Goal: Task Accomplishment & Management: Use online tool/utility

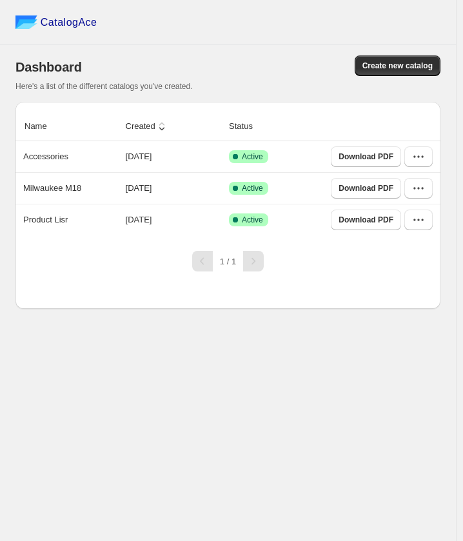
click at [48, 159] on p "Accessories" at bounding box center [45, 156] width 45 height 13
click at [412, 160] on icon "button" at bounding box center [418, 156] width 13 height 13
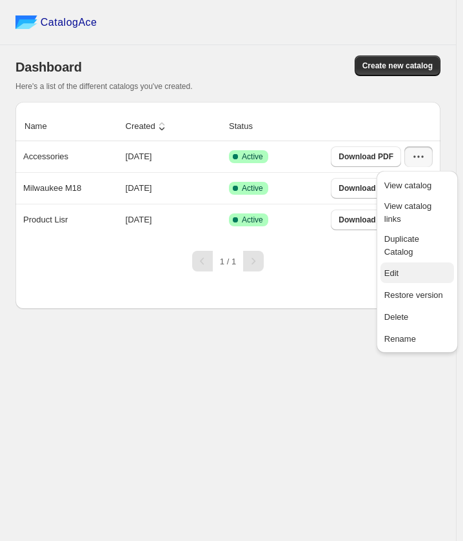
click at [404, 267] on span "Edit" at bounding box center [417, 273] width 66 height 13
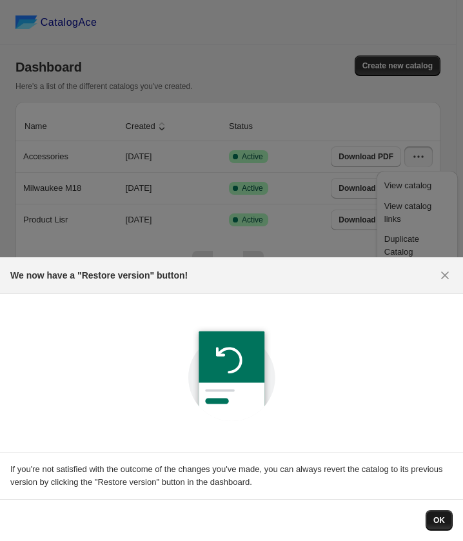
click at [434, 516] on span "OK" at bounding box center [439, 520] width 12 height 10
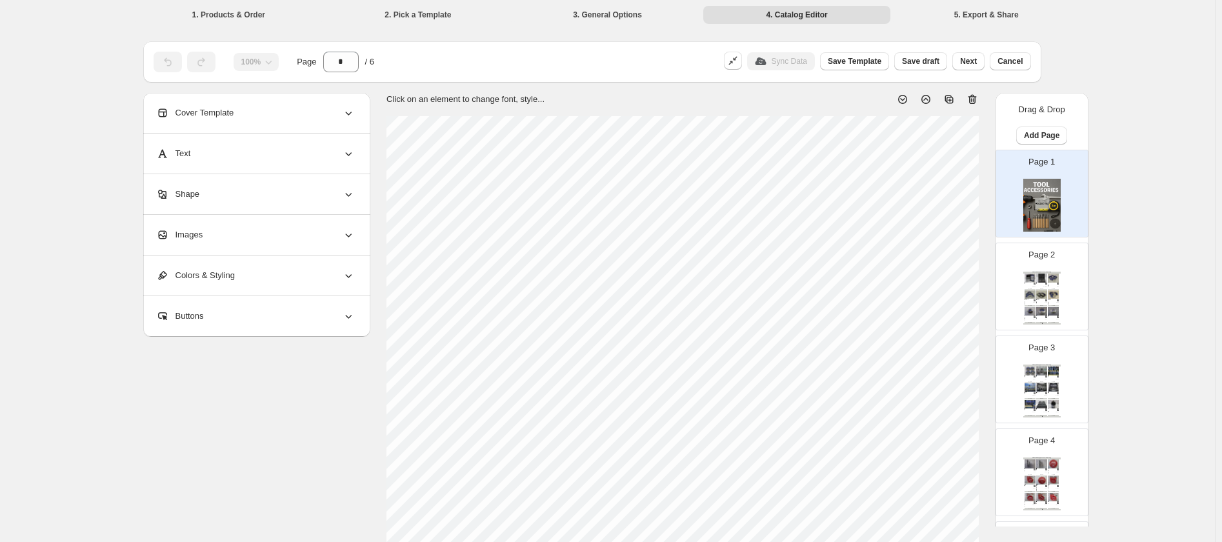
click at [463, 254] on p "Page 2" at bounding box center [1041, 254] width 26 height 13
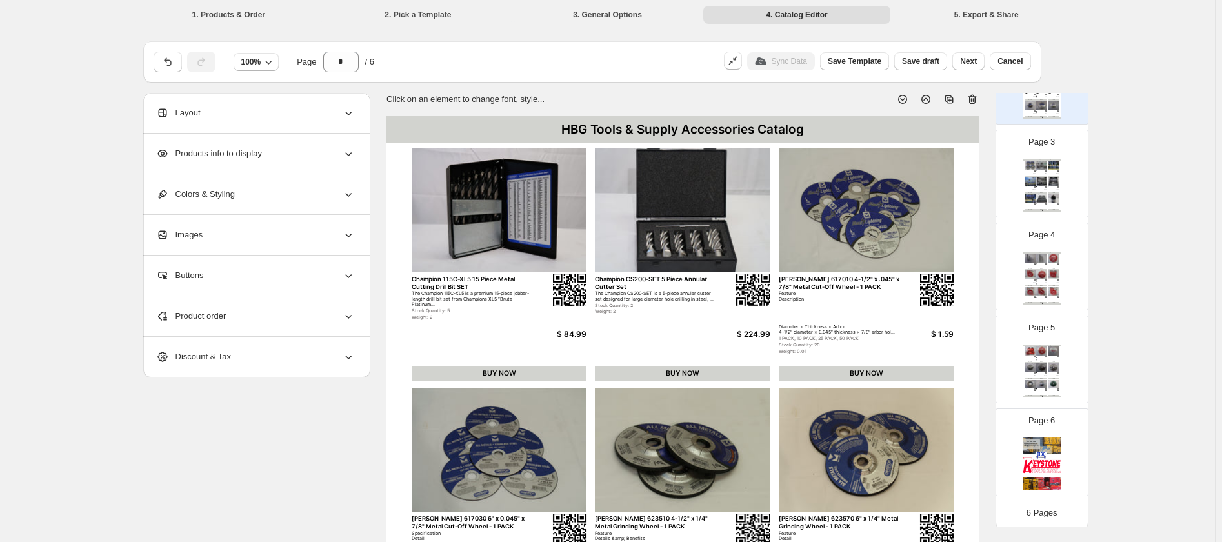
scroll to position [209, 0]
click at [463, 362] on div "Page 5 HBG Tools & Supply Accessories Catalog Milwaukee Reciprocating Saw Packa…" at bounding box center [1036, 351] width 81 height 86
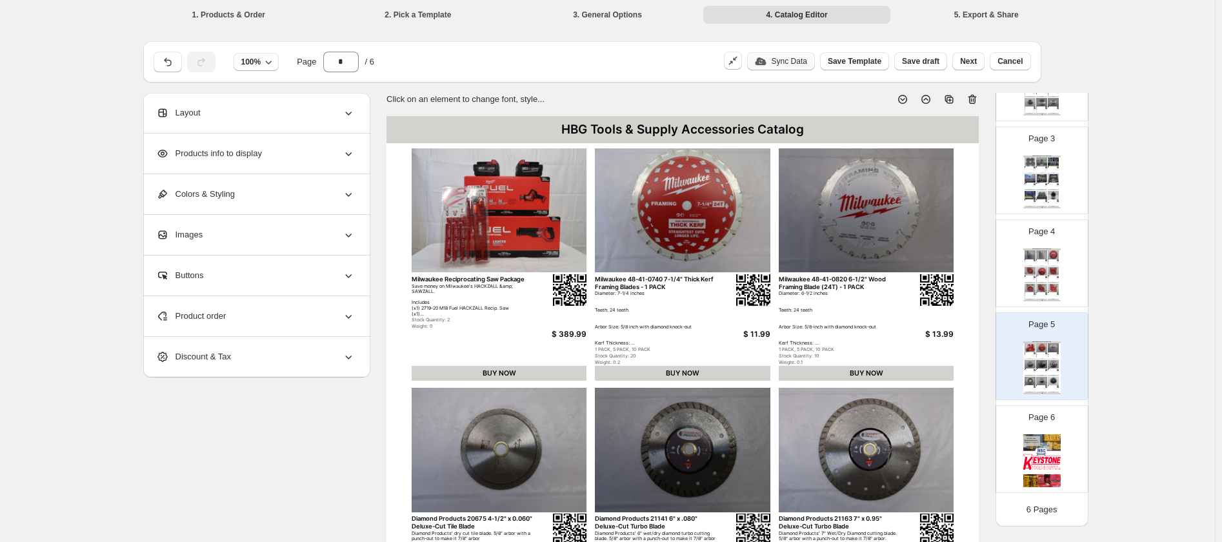
click at [463, 60] on p "Sync Data" at bounding box center [788, 61] width 35 height 10
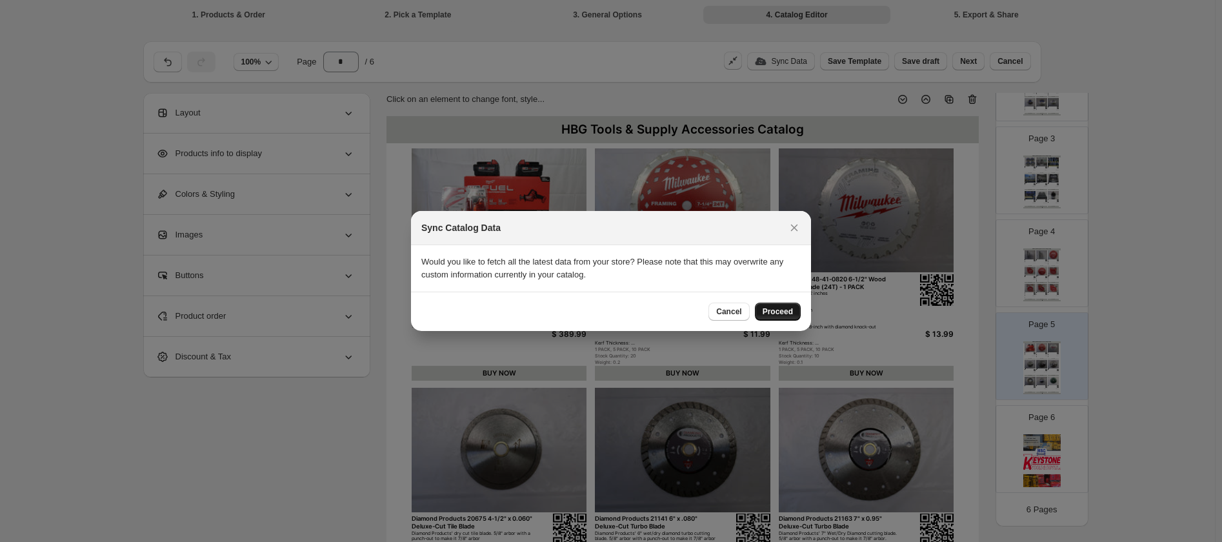
click at [463, 316] on span "Proceed" at bounding box center [777, 311] width 30 height 10
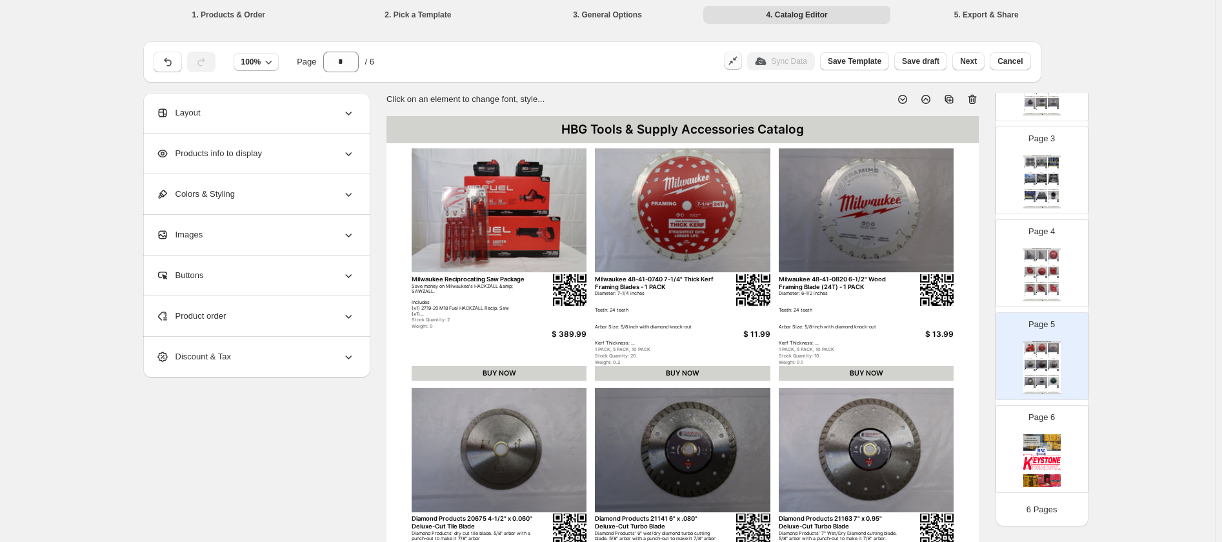
click at [463, 61] on button "button" at bounding box center [733, 61] width 18 height 18
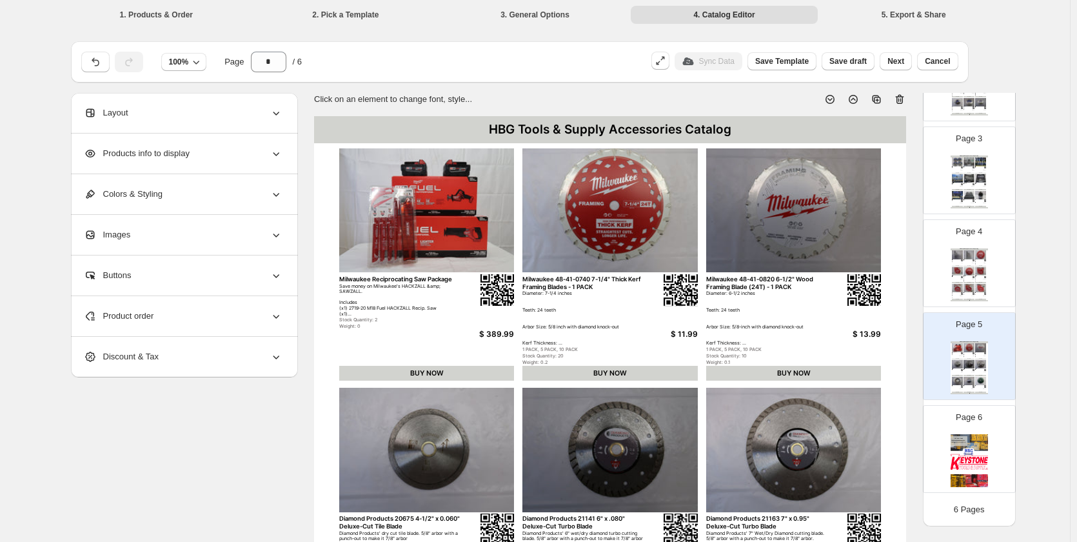
click at [463, 63] on div "Sync Data Save Template Save draft Next Cancel" at bounding box center [802, 58] width 312 height 25
click at [463, 63] on icon "button" at bounding box center [660, 60] width 13 height 13
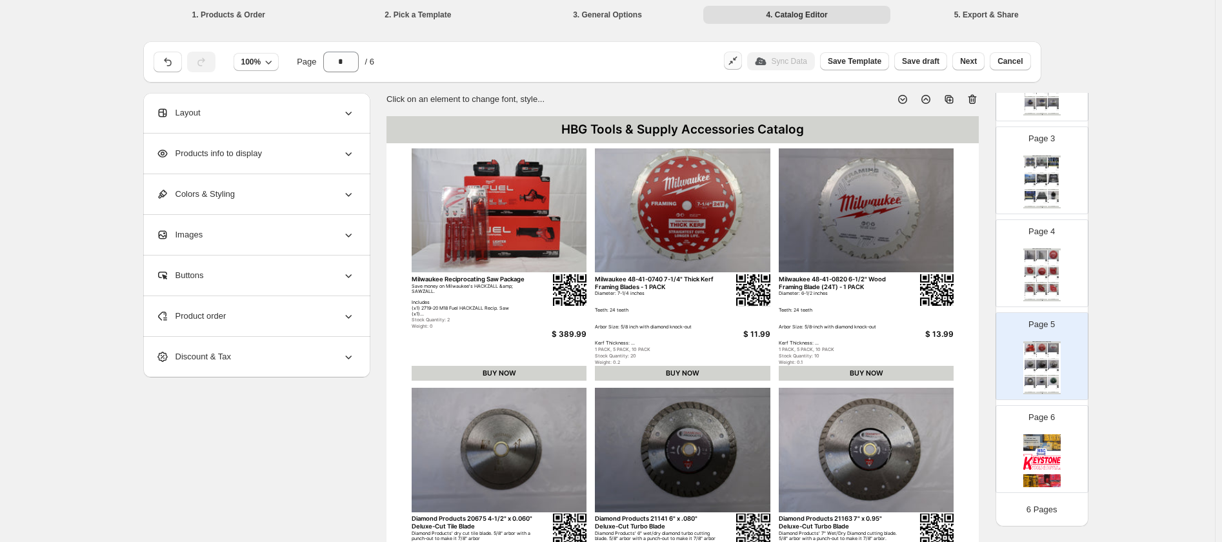
click at [463, 61] on icon "button" at bounding box center [732, 60] width 13 height 13
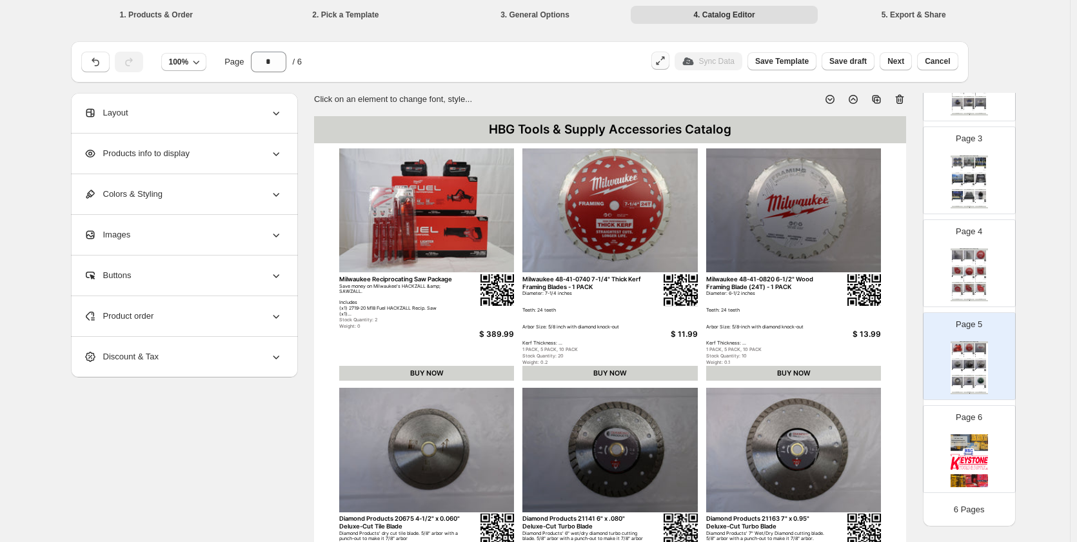
click at [344, 22] on li "2. Pick a Template" at bounding box center [345, 14] width 187 height 18
click at [195, 63] on icon "button" at bounding box center [196, 61] width 13 height 13
click at [463, 99] on icon at bounding box center [876, 99] width 13 height 13
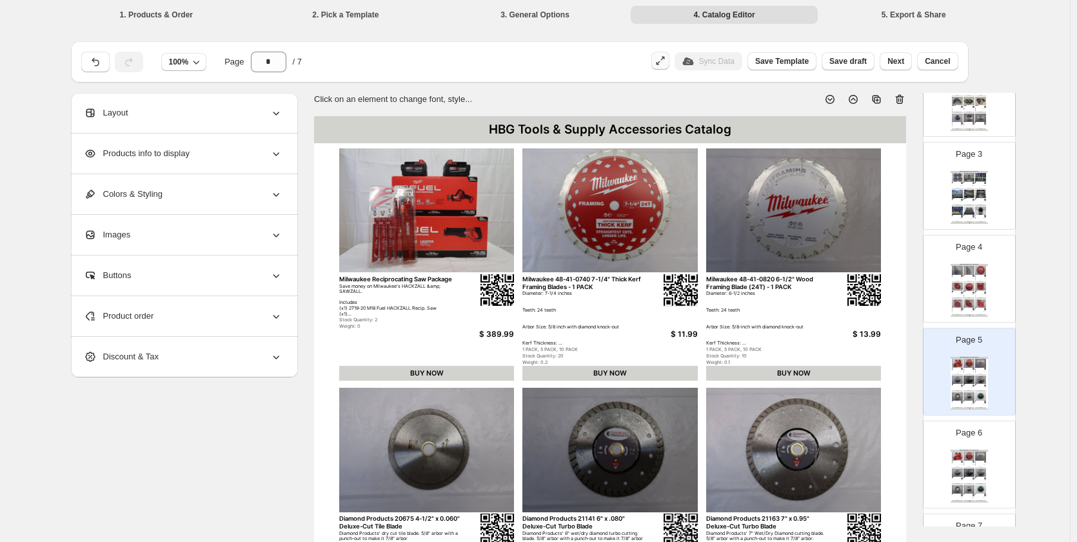
scroll to position [237, 0]
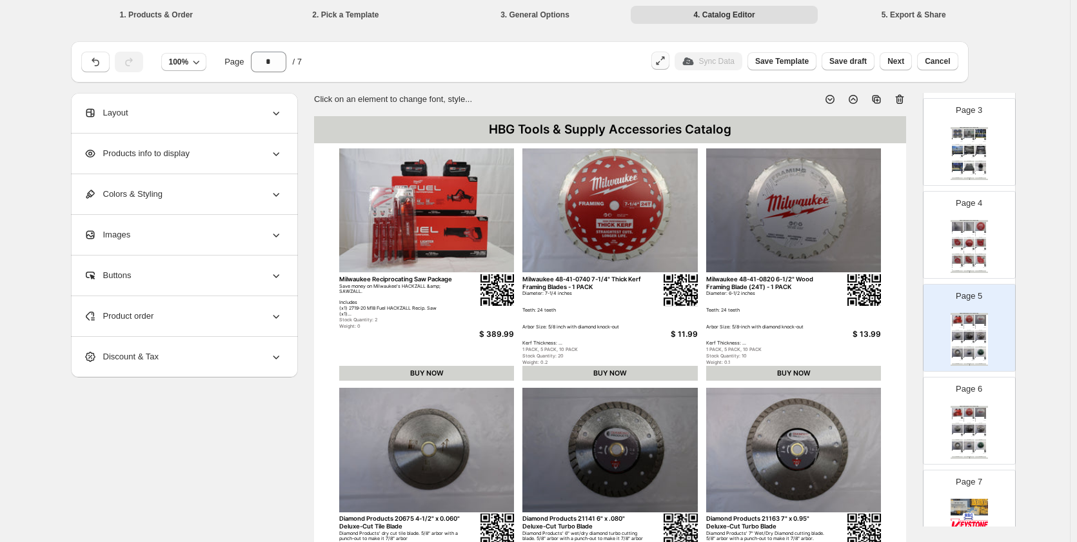
click at [463, 406] on div "HBG Tools & Supply Accessories Catalog" at bounding box center [969, 407] width 37 height 2
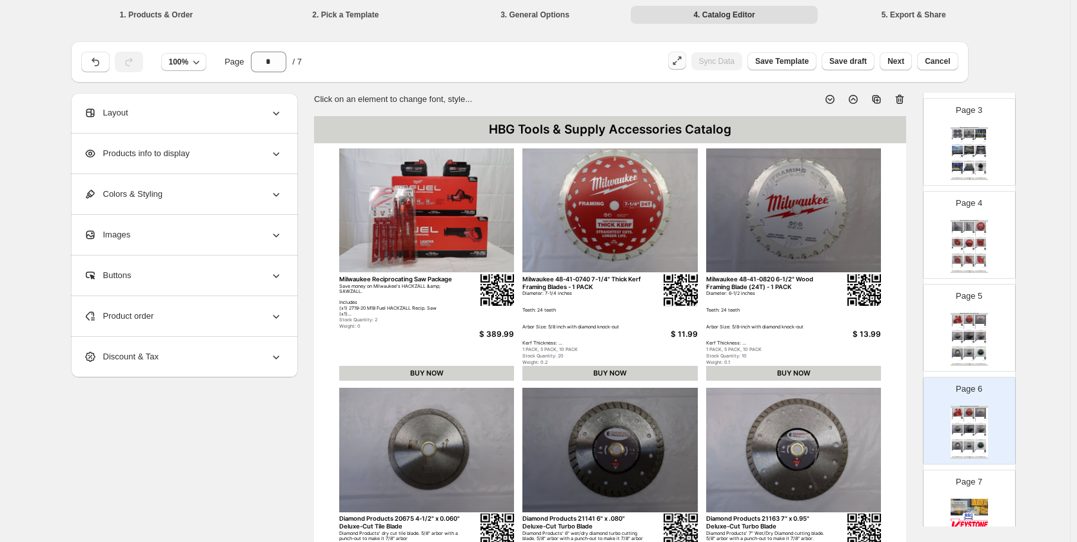
click at [463, 358] on div "Diamond Product's dry cutting, diamond 4-1/2" Masonry Tuck Point Blade. 5/8" ar…" at bounding box center [968, 357] width 8 height 1
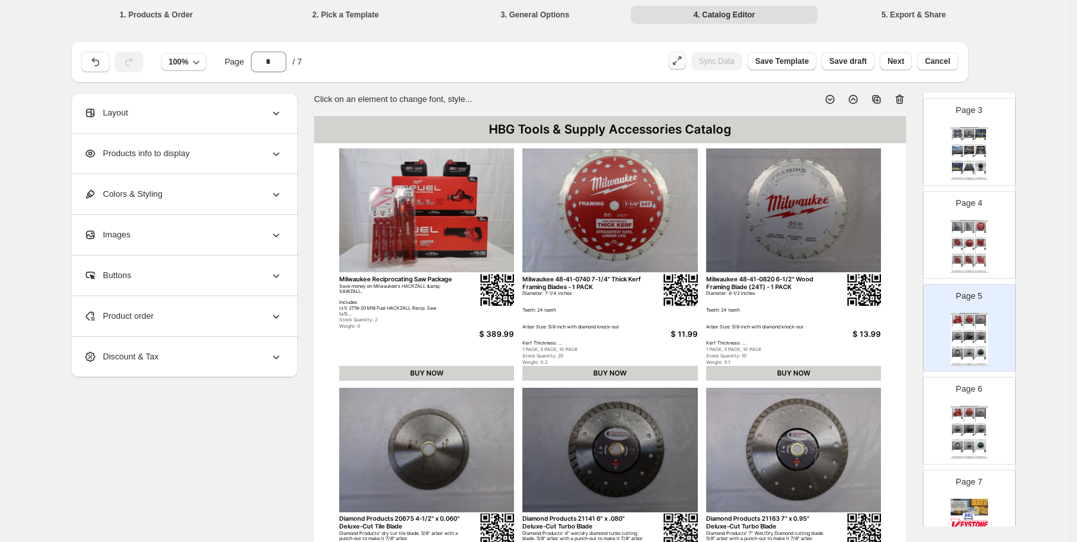
click at [463, 422] on div "1 PACK, 5 PACK, 10 PACK" at bounding box center [979, 421] width 8 height 1
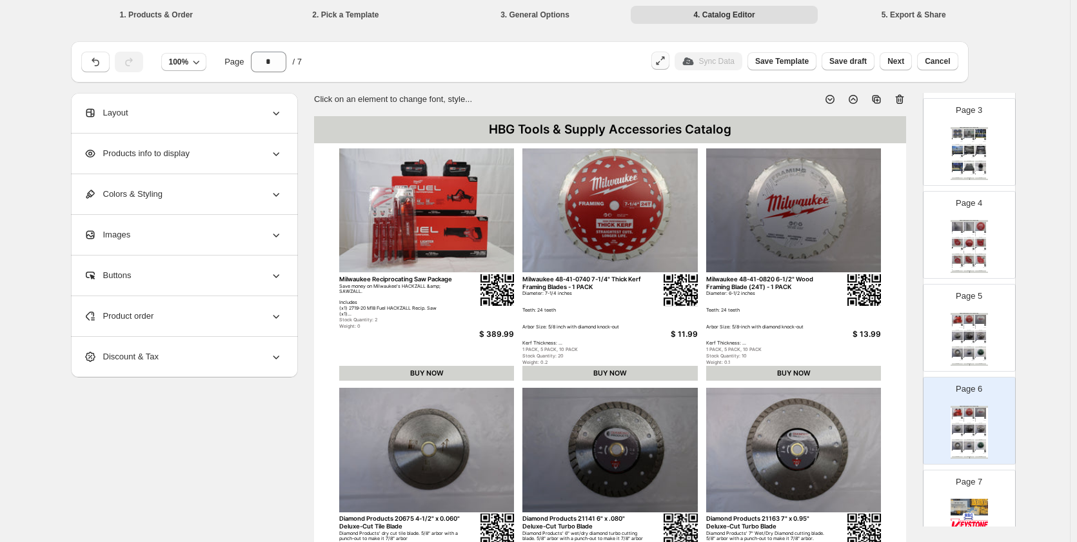
click at [463, 99] on icon at bounding box center [899, 99] width 13 height 13
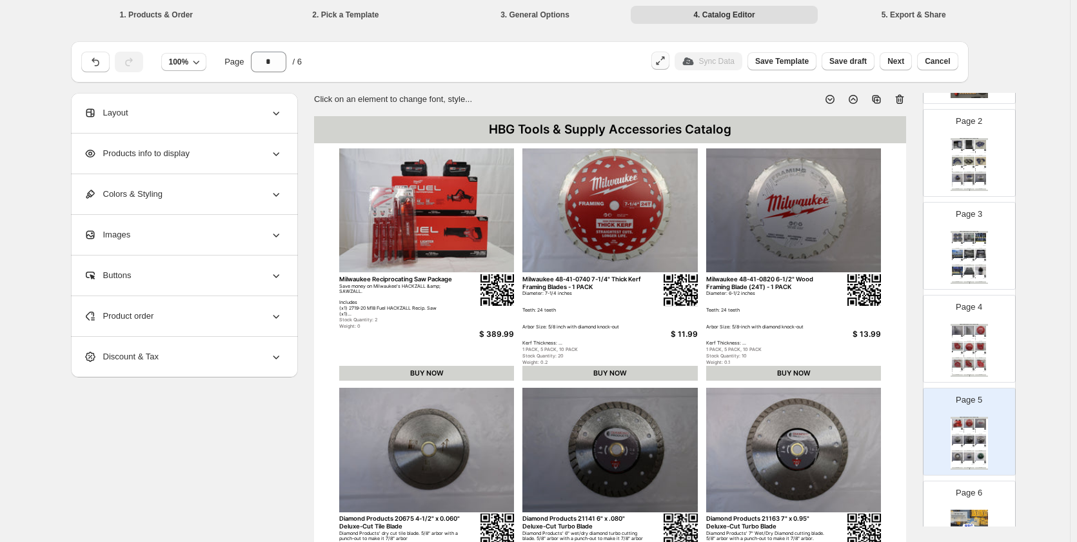
scroll to position [15, 0]
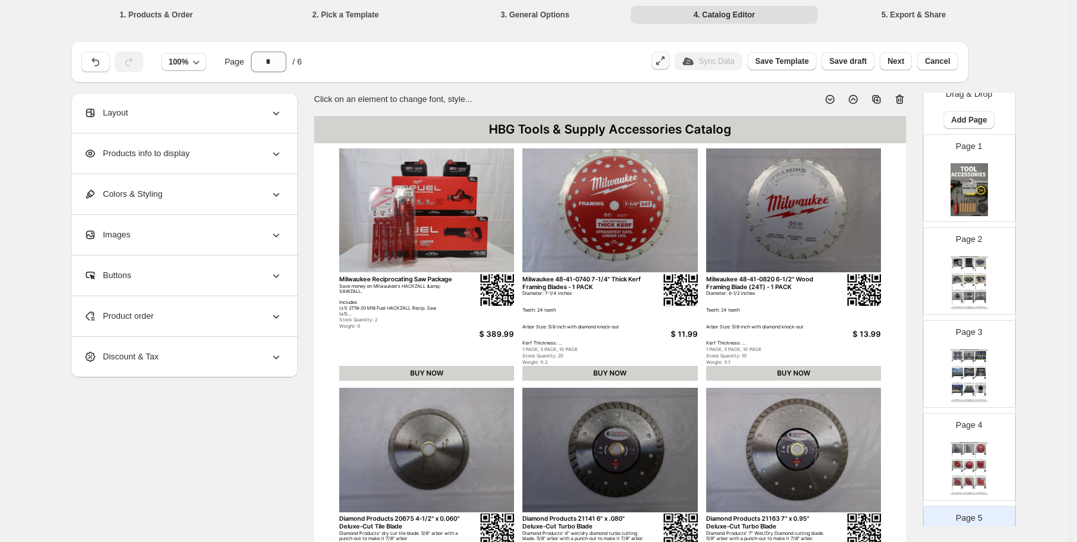
click at [463, 280] on img at bounding box center [969, 279] width 11 height 8
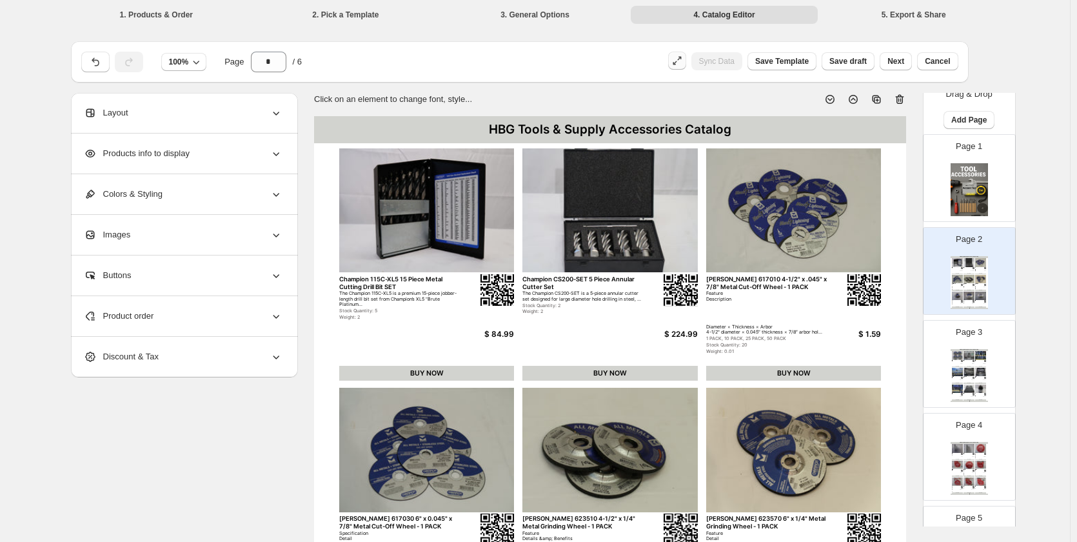
click at [463, 193] on img at bounding box center [969, 189] width 37 height 53
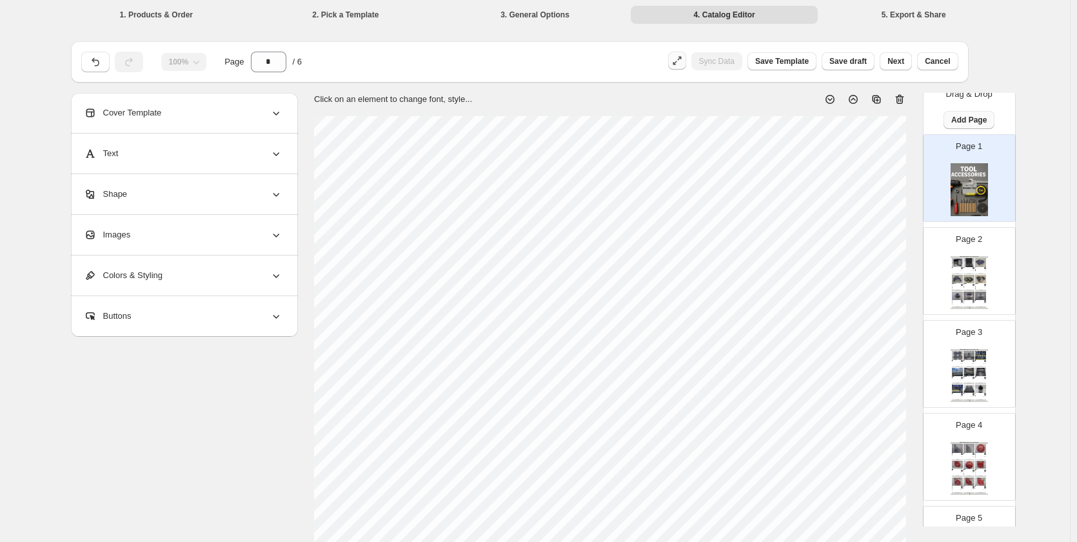
click at [463, 123] on span "Add Page" at bounding box center [968, 120] width 35 height 10
click at [463, 167] on span "Product Grid Page" at bounding box center [967, 169] width 69 height 10
click at [463, 266] on div "Airpods Catalog Airpods Catalog | Page undefined" at bounding box center [969, 282] width 37 height 53
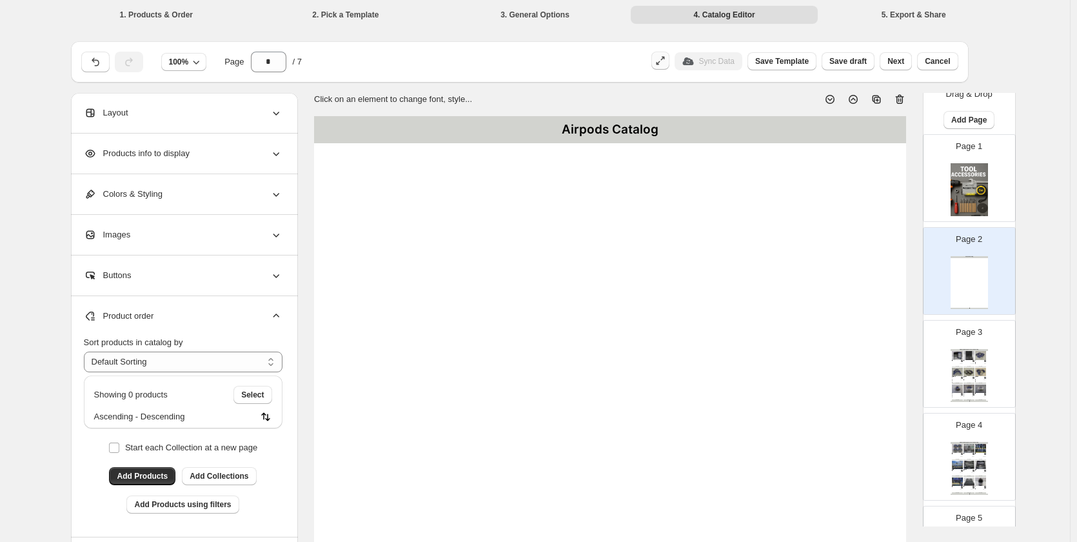
click at [200, 159] on div "Products info to display" at bounding box center [183, 154] width 199 height 40
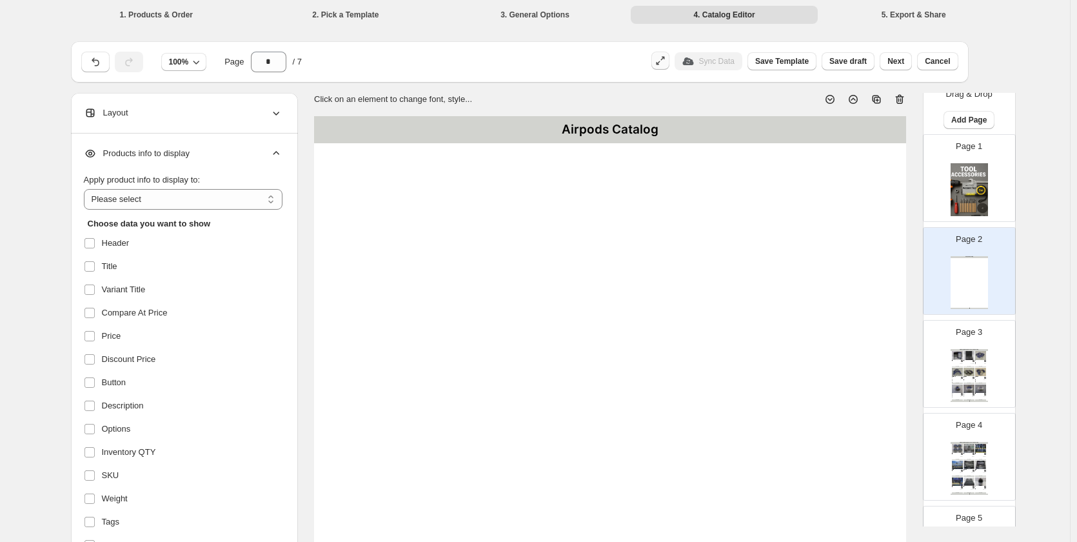
click at [182, 148] on span "Products info to display" at bounding box center [137, 153] width 106 height 13
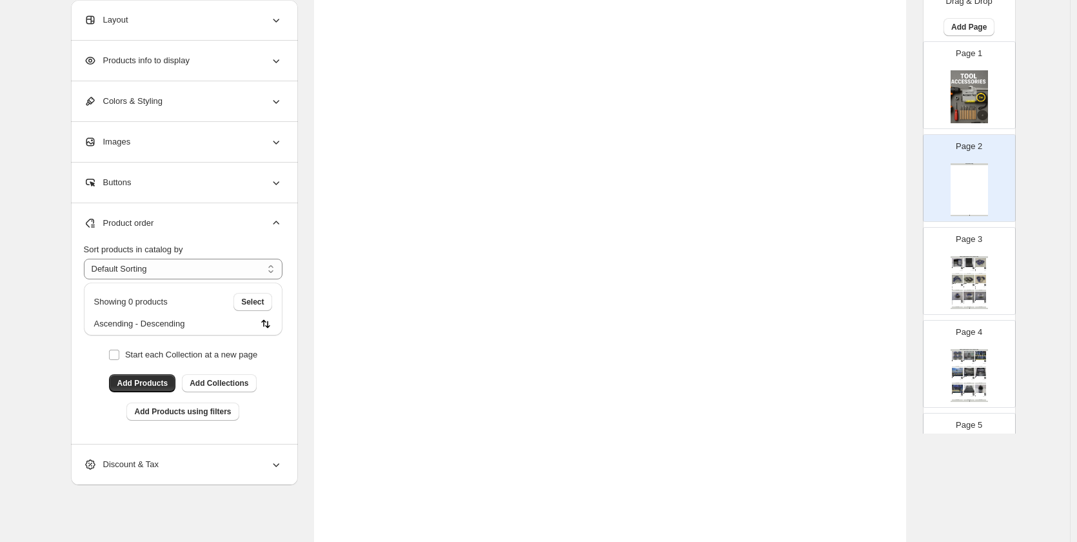
scroll to position [194, 0]
click at [159, 379] on span "Add Products" at bounding box center [142, 383] width 51 height 10
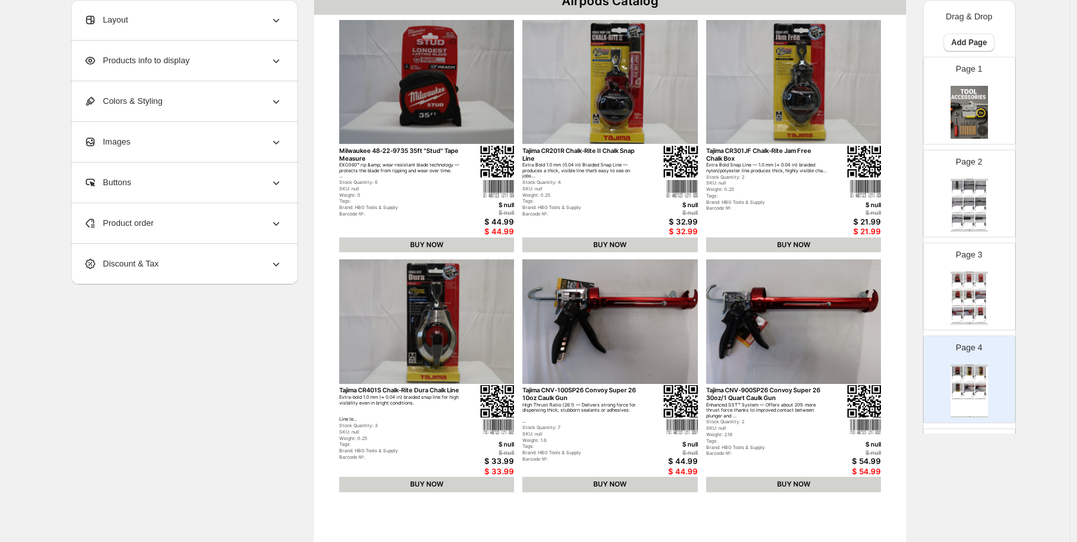
scroll to position [129, 0]
click at [463, 272] on div "Airpods Catalog" at bounding box center [969, 273] width 37 height 2
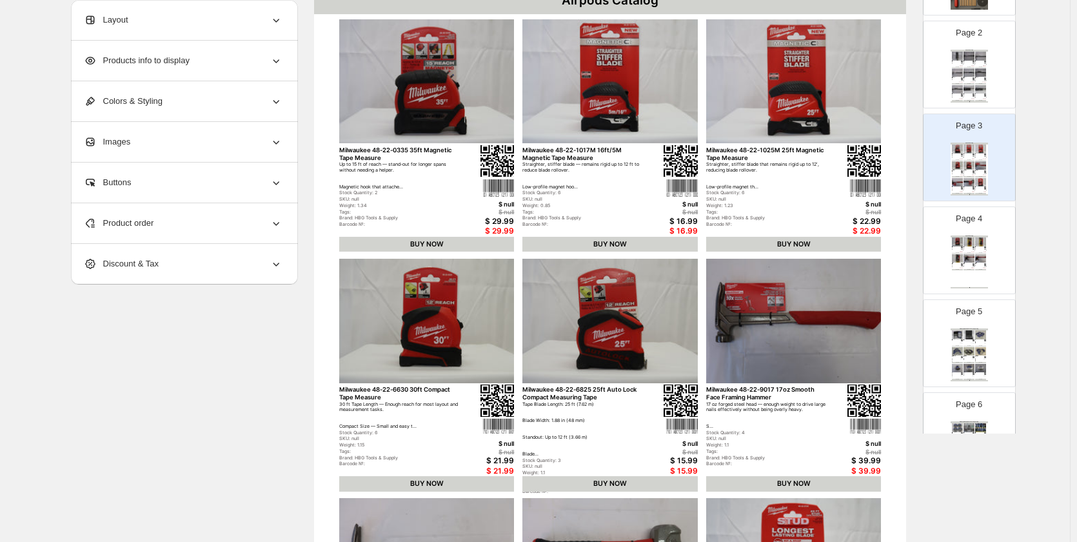
click at [463, 272] on div "Airpods Catalog [GEOGRAPHIC_DATA] 48-22-9735 35ft "Stud" Tape Measure EXO360™ r…" at bounding box center [969, 261] width 37 height 53
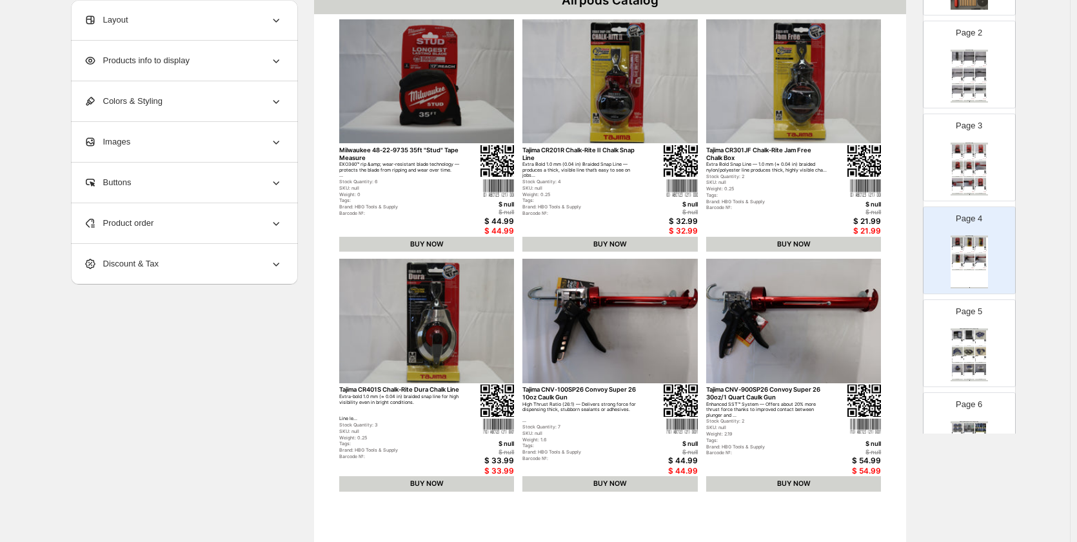
click at [463, 333] on img at bounding box center [969, 334] width 11 height 8
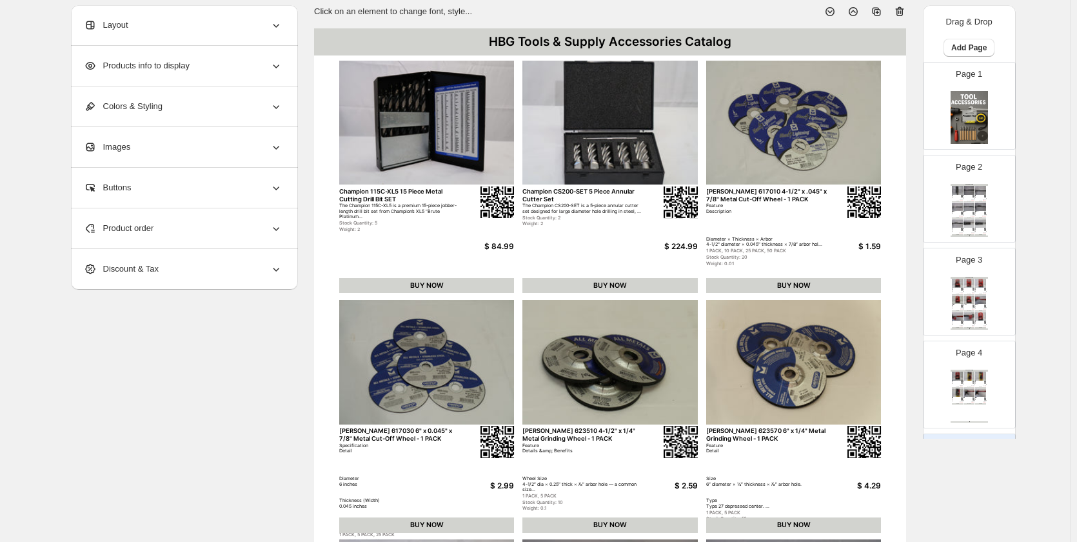
scroll to position [65, 0]
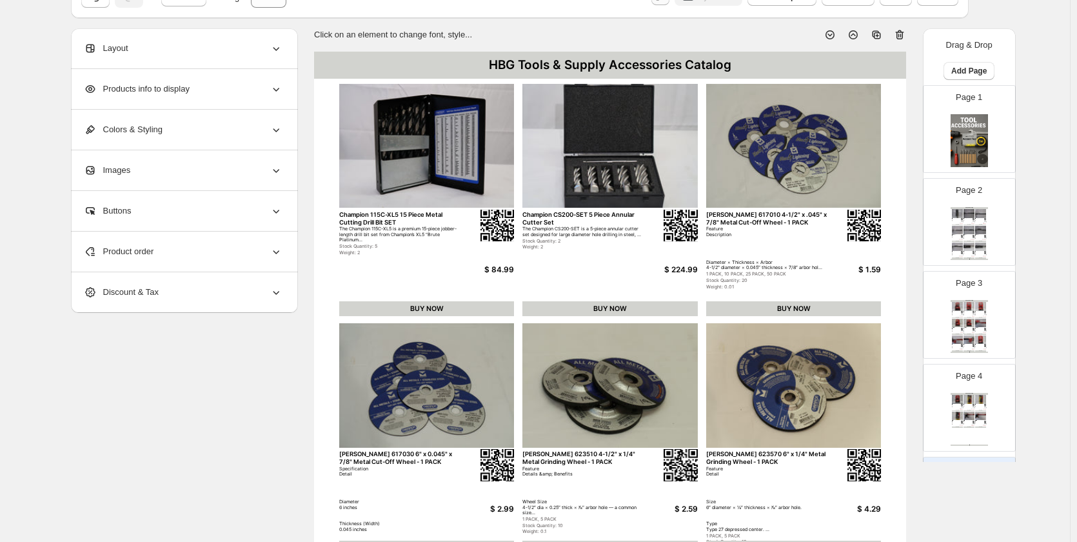
click at [463, 248] on img at bounding box center [957, 247] width 11 height 8
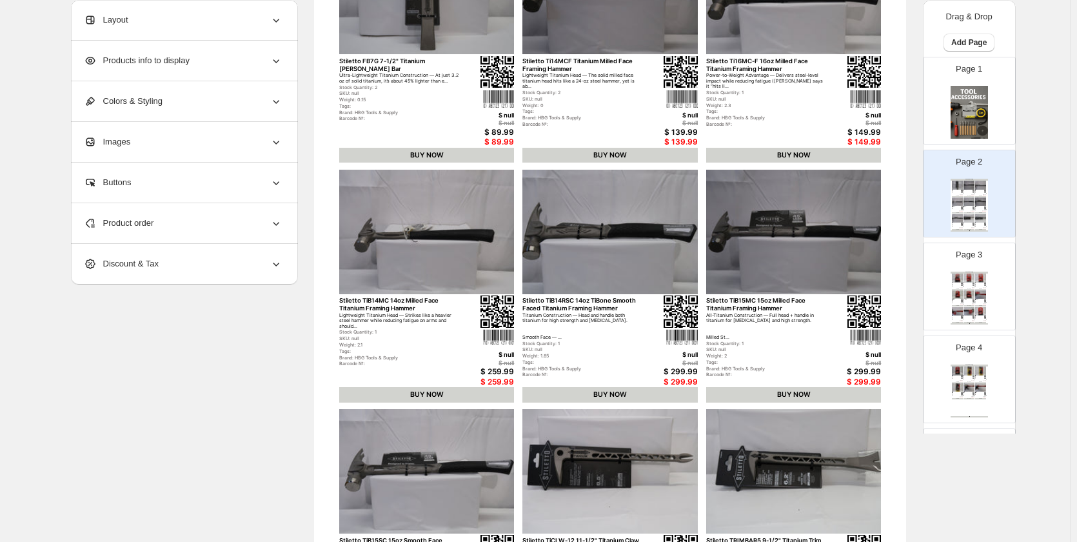
scroll to position [258, 0]
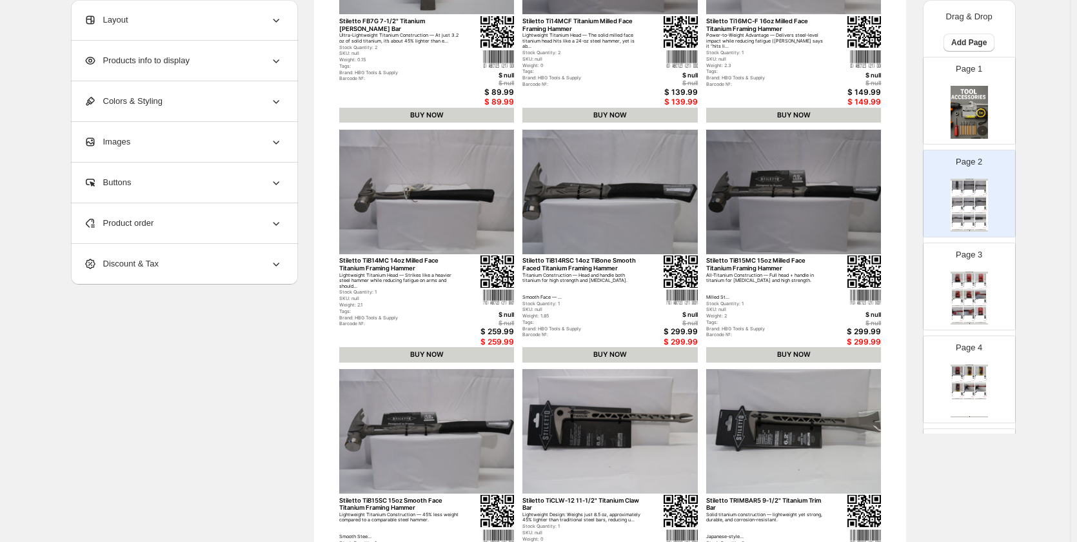
click at [463, 287] on div "$ null" at bounding box center [984, 287] width 4 height 1
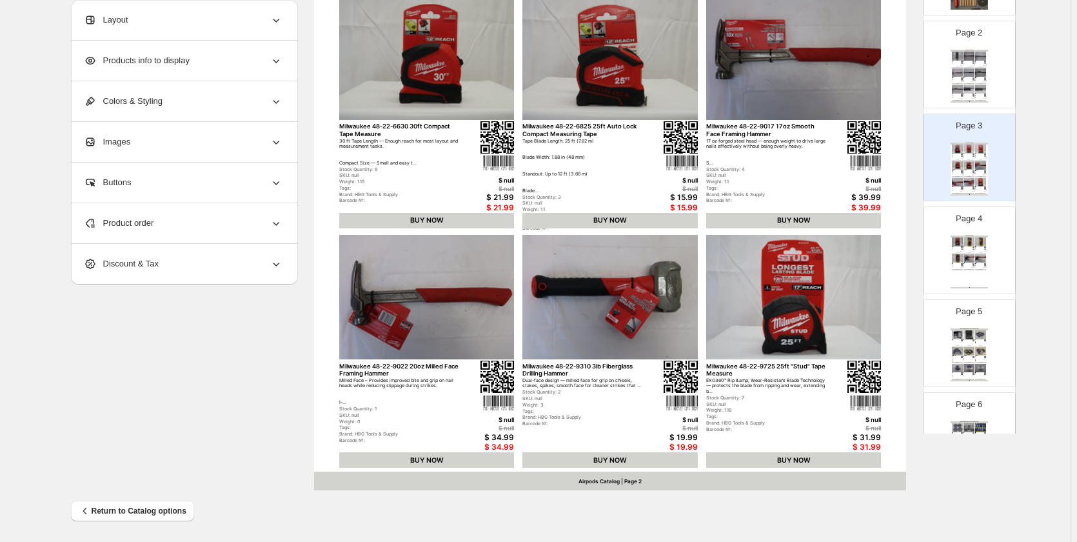
scroll to position [393, 0]
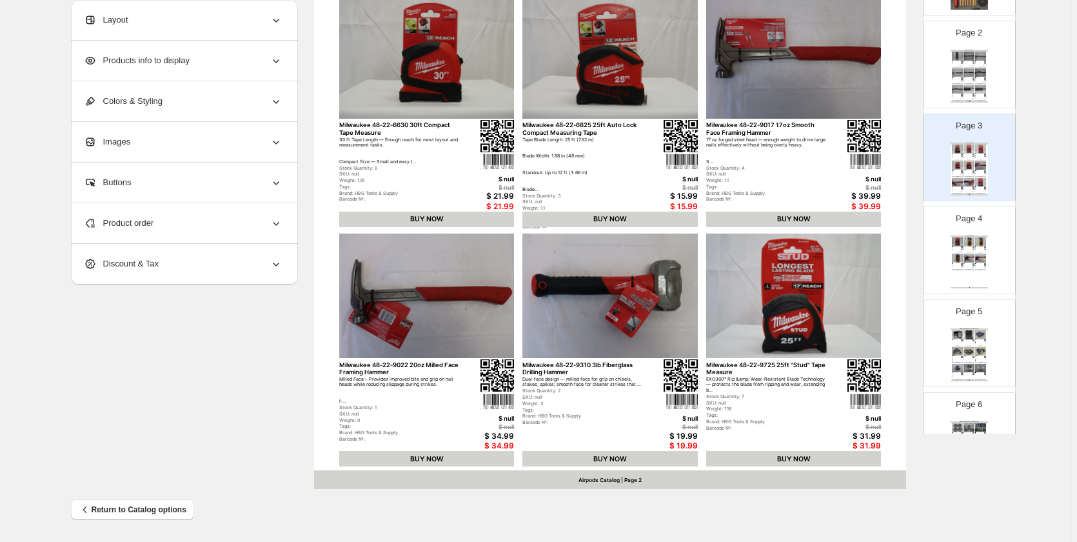
click at [463, 334] on img at bounding box center [980, 334] width 11 height 8
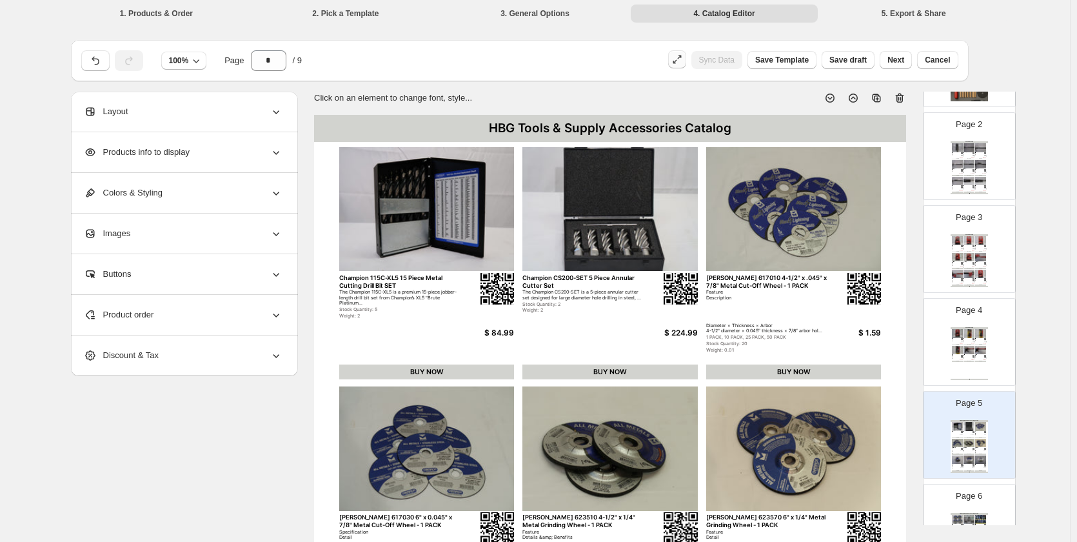
scroll to position [0, 0]
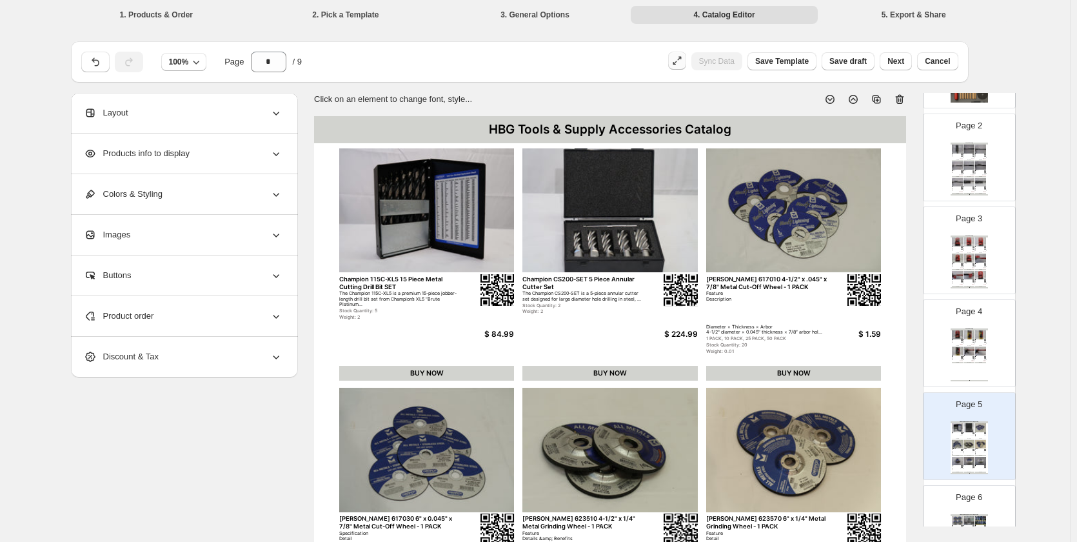
click at [463, 329] on div "Airpods Catalog" at bounding box center [969, 329] width 37 height 2
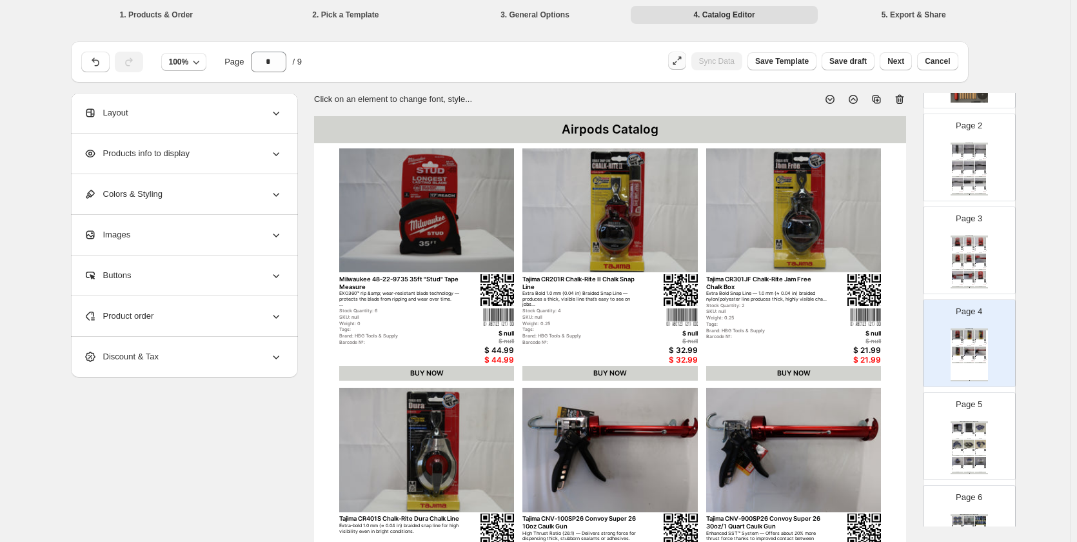
click at [463, 272] on img at bounding box center [969, 275] width 11 height 8
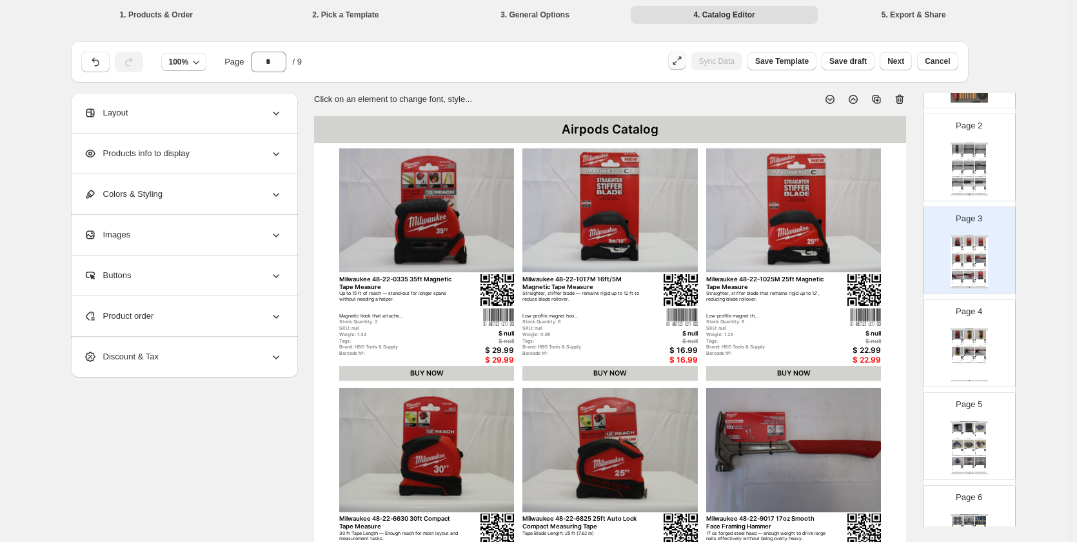
scroll to position [65, 0]
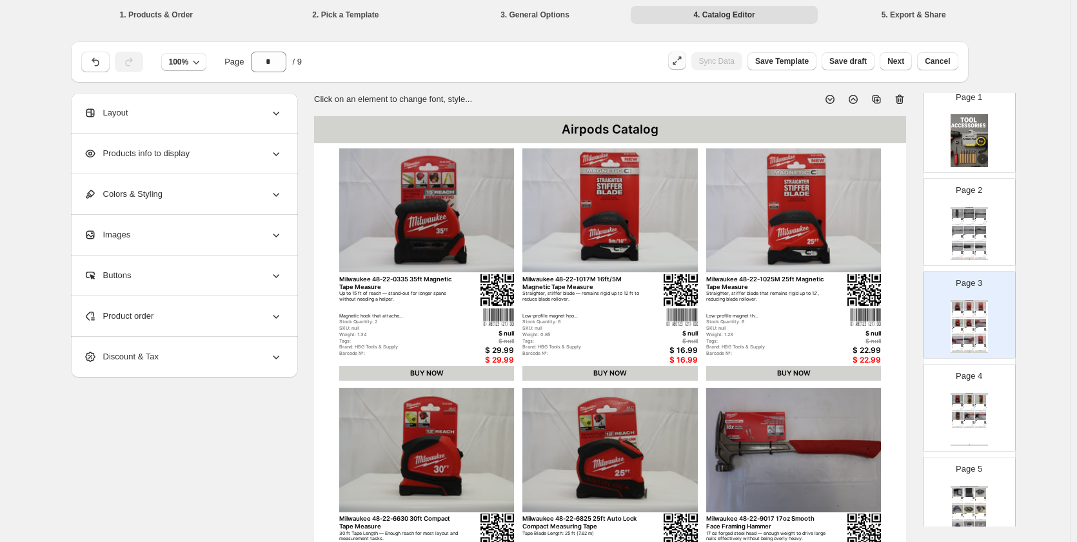
click at [463, 259] on div "Airpods Catalog | Page undefined" at bounding box center [969, 259] width 37 height 1
type input "*"
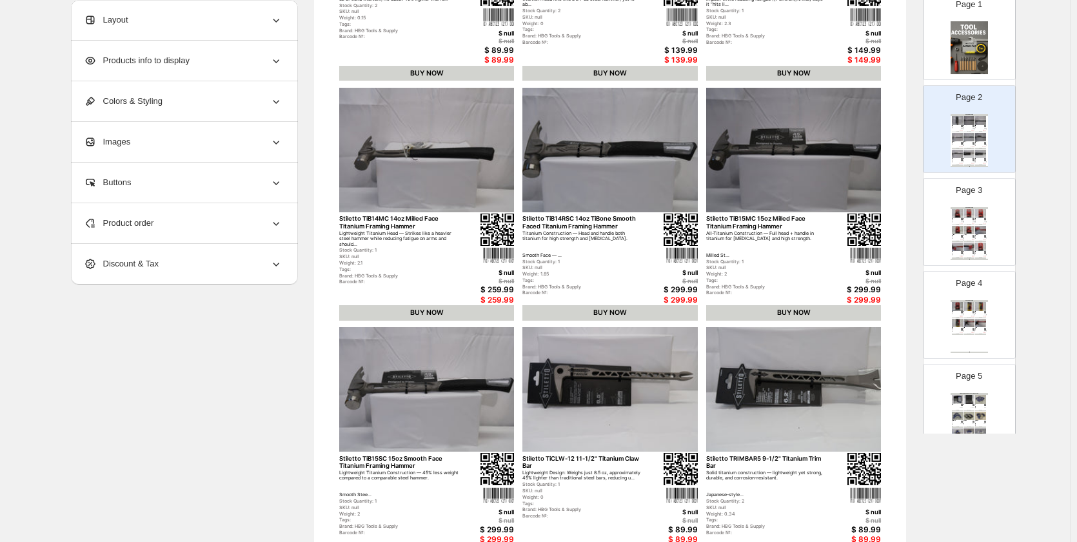
scroll to position [323, 0]
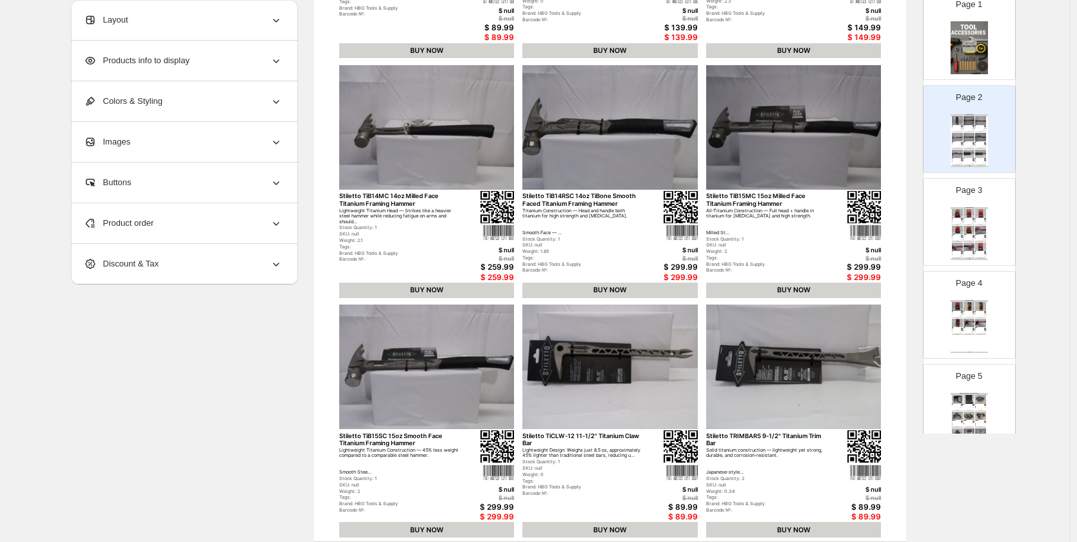
click at [177, 68] on div "Products info to display" at bounding box center [183, 61] width 199 height 40
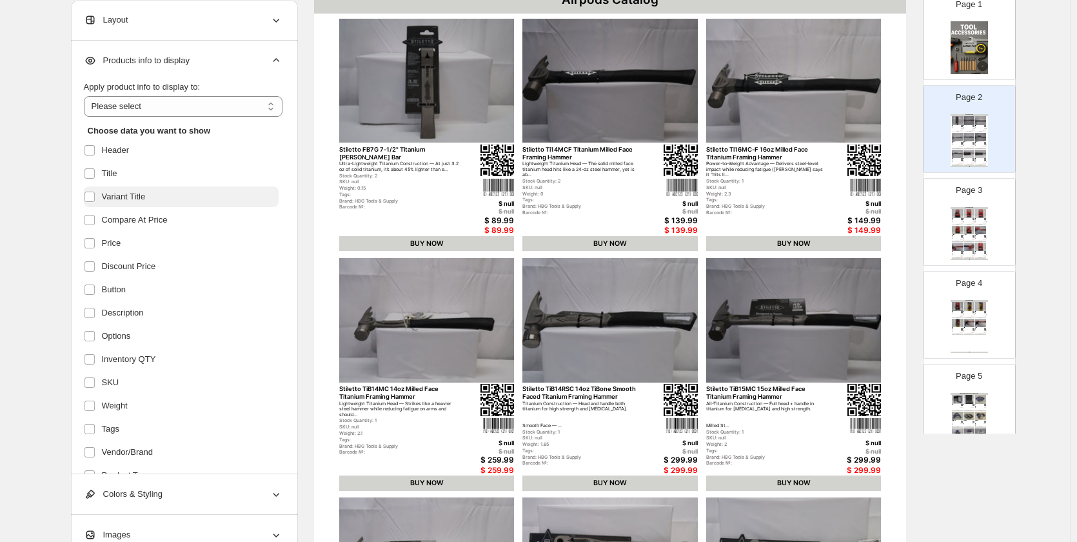
scroll to position [129, 0]
click at [116, 112] on select "**********" at bounding box center [183, 106] width 199 height 21
select select "*********"
click at [86, 96] on select "**********" at bounding box center [183, 106] width 199 height 21
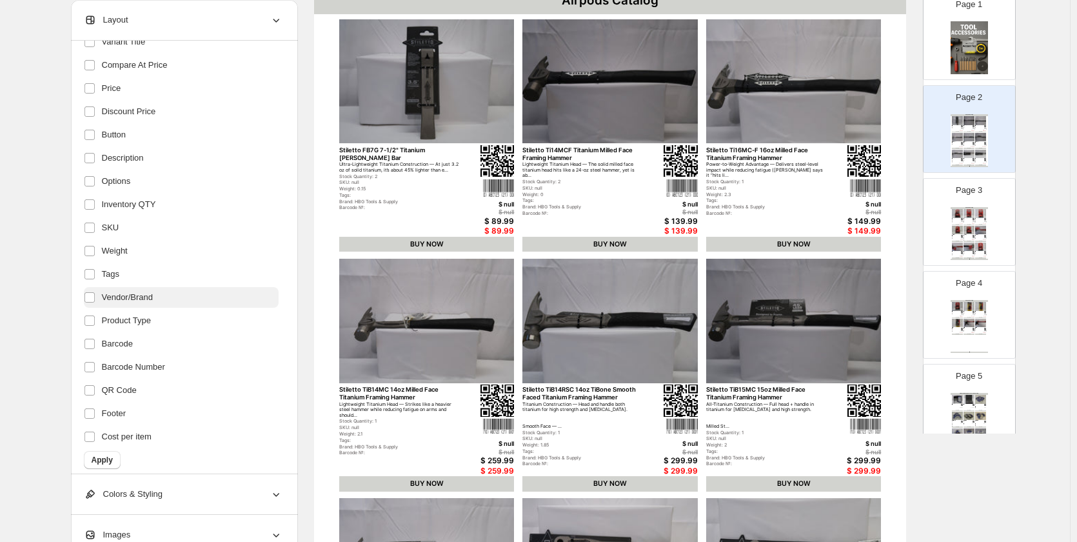
scroll to position [163, 0]
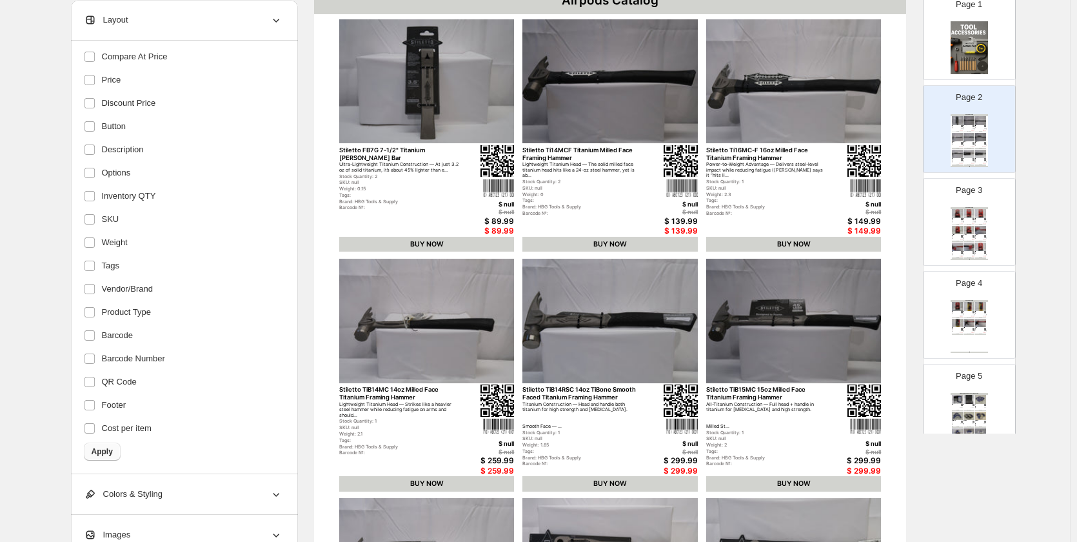
click at [105, 458] on button "Apply" at bounding box center [102, 452] width 37 height 18
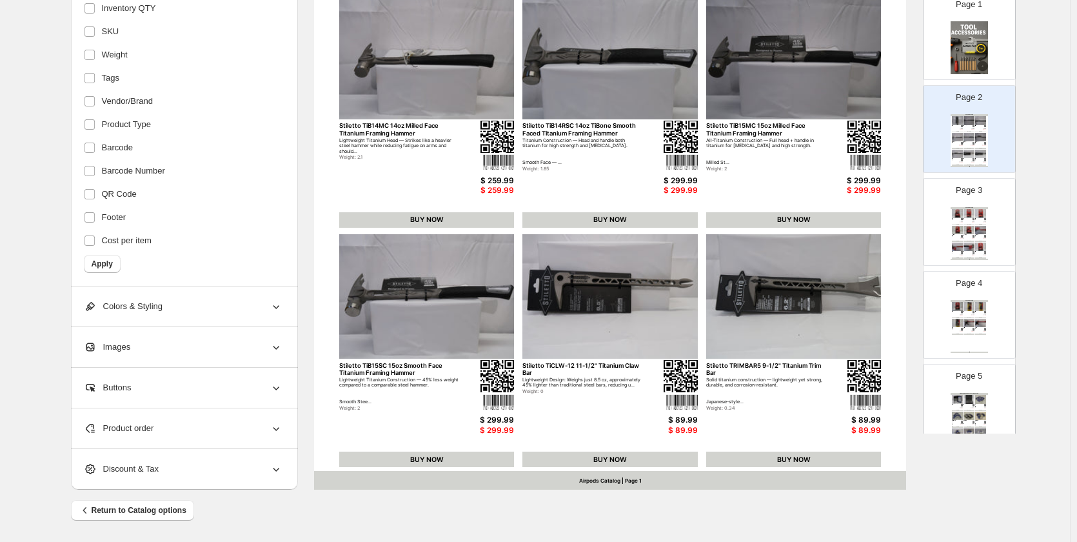
scroll to position [393, 0]
click at [463, 210] on img at bounding box center [957, 213] width 11 height 8
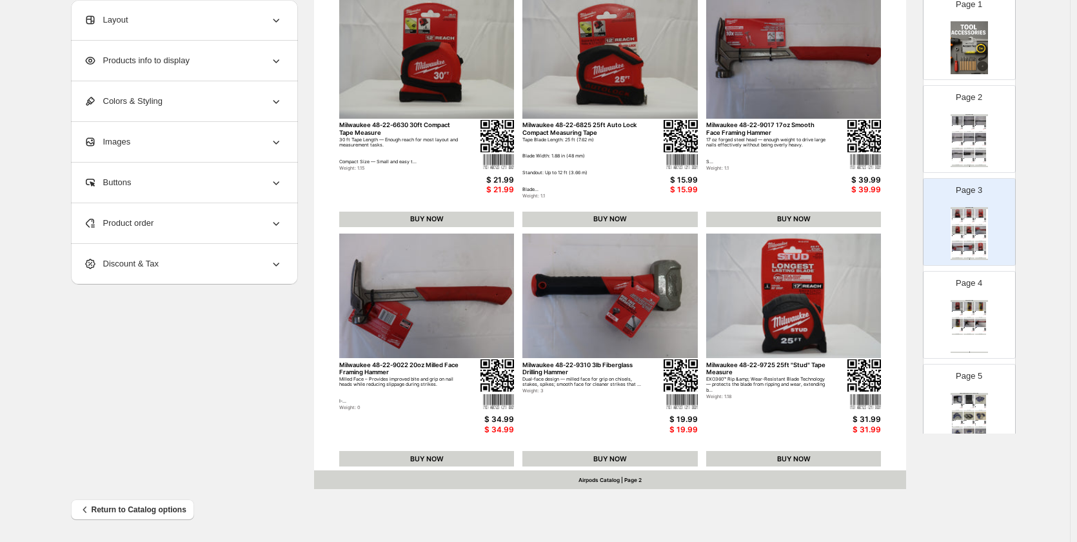
scroll to position [0, 0]
click at [463, 303] on img at bounding box center [969, 306] width 11 height 8
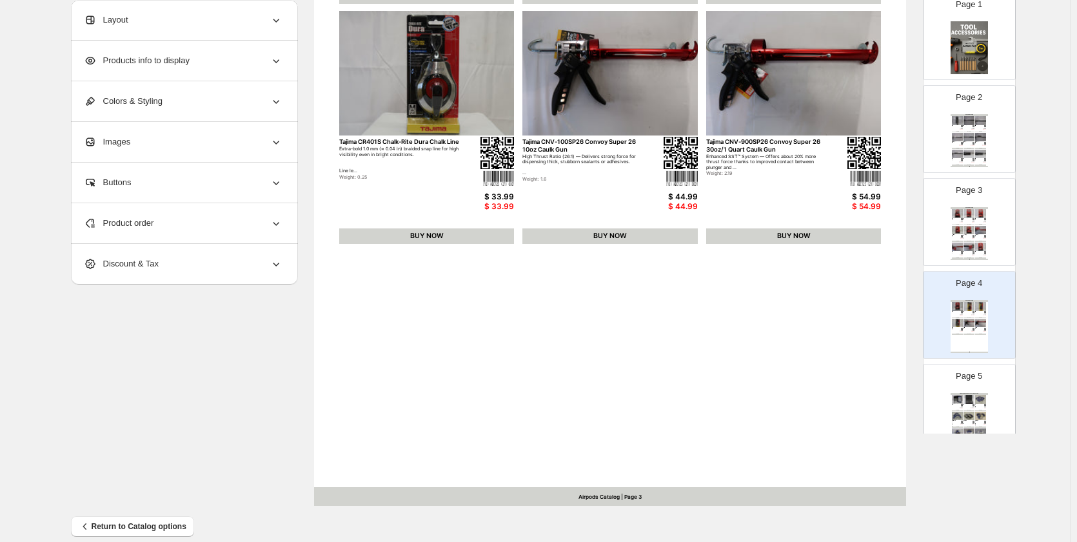
scroll to position [387, 0]
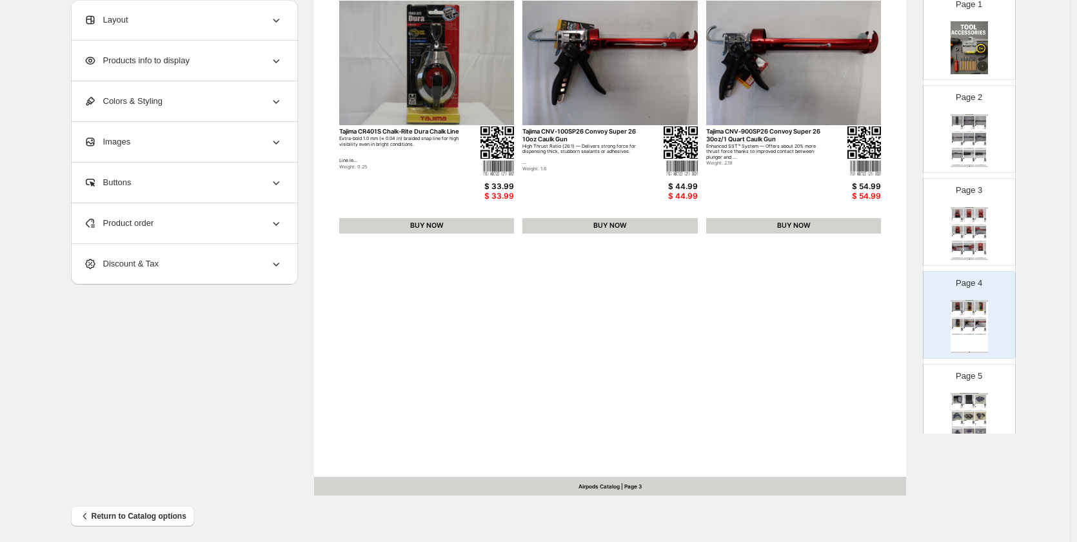
click at [463, 414] on div "Page 5 HBG Tools & Supply Accessories Catalog Champion 115C-XL5 15 Piece Metal …" at bounding box center [964, 402] width 81 height 86
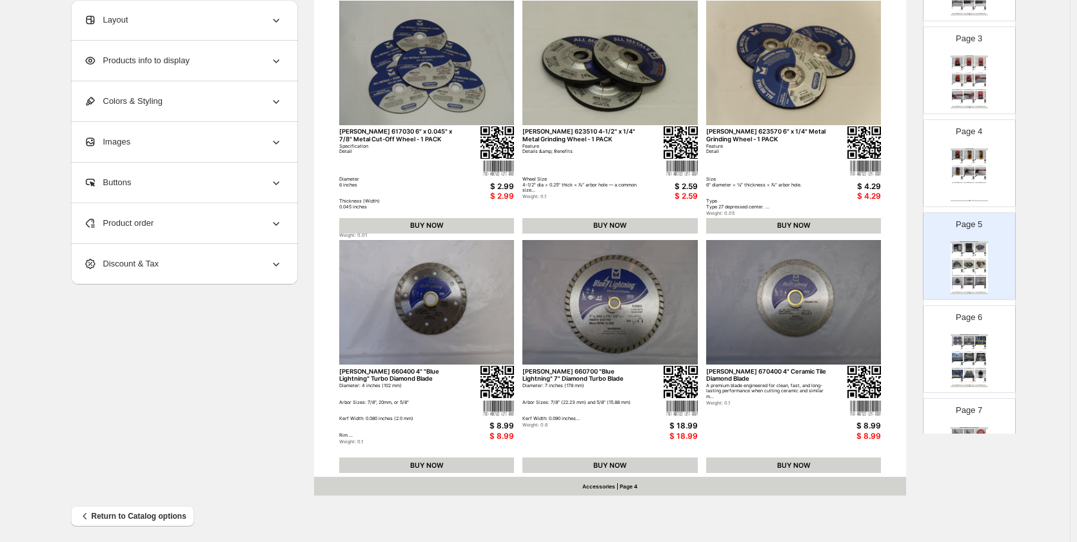
scroll to position [258, 0]
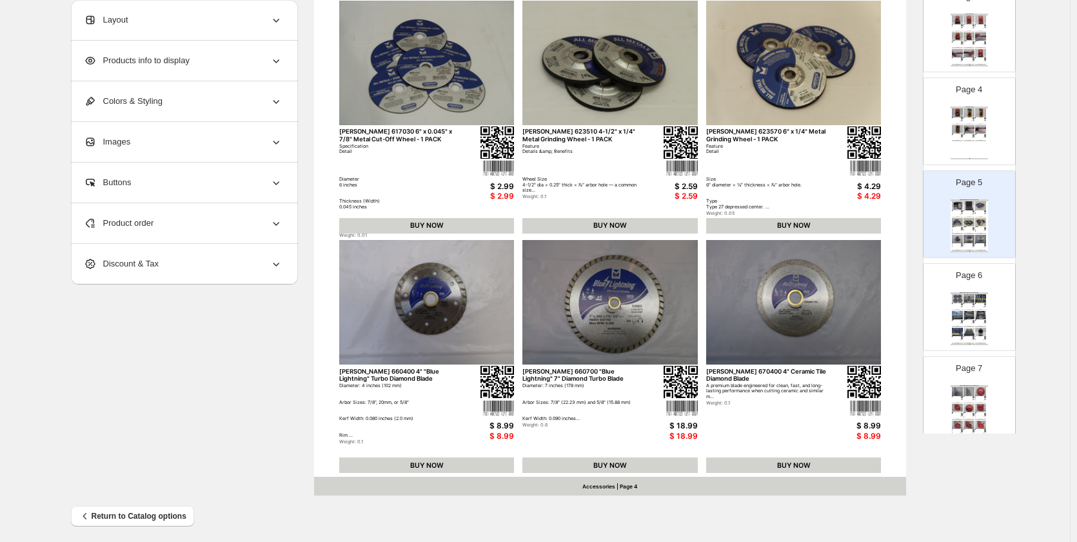
click at [463, 333] on img at bounding box center [969, 332] width 11 height 8
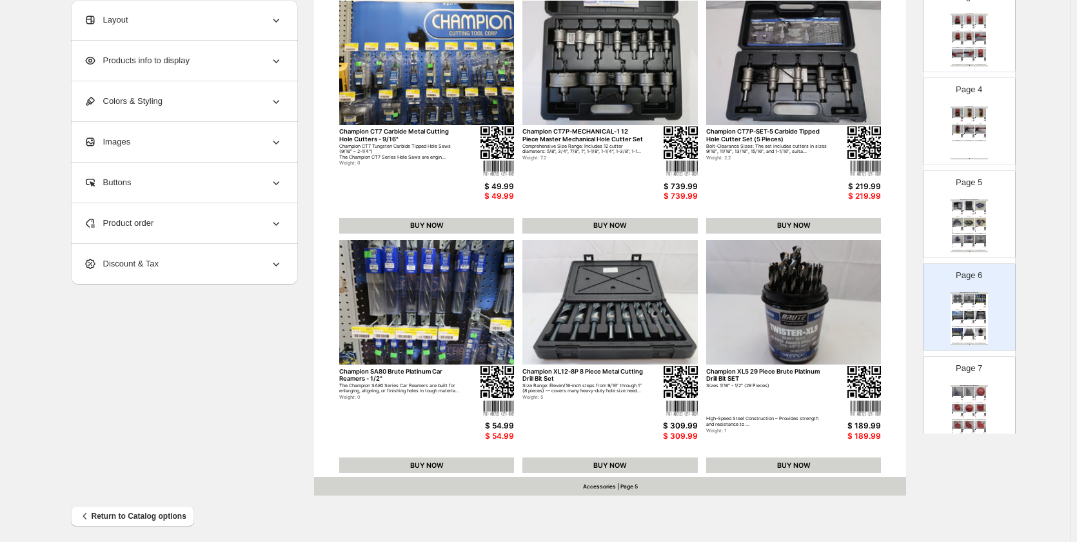
click at [463, 379] on div "Page 7 HBG Tools & Supply Accessories Catalog Champion XL5 Metal Cutting Drill …" at bounding box center [964, 395] width 81 height 86
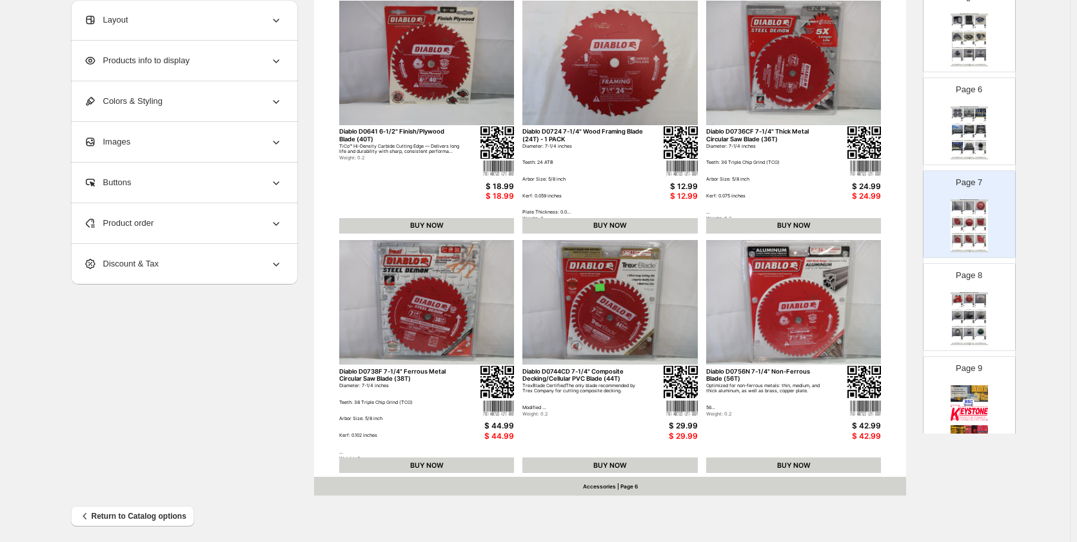
scroll to position [452, 0]
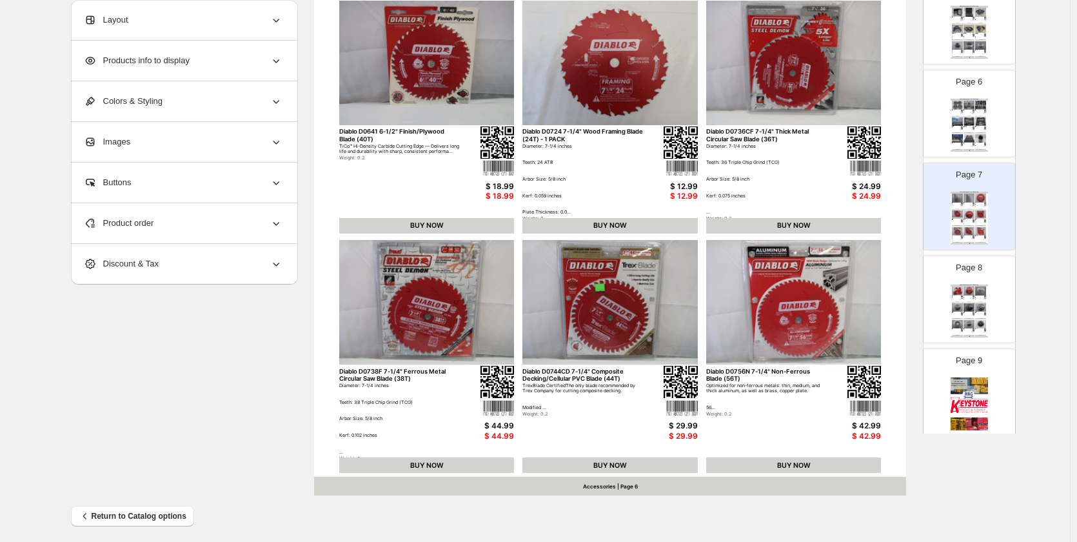
click at [463, 335] on div "BUY NOW" at bounding box center [969, 335] width 11 height 1
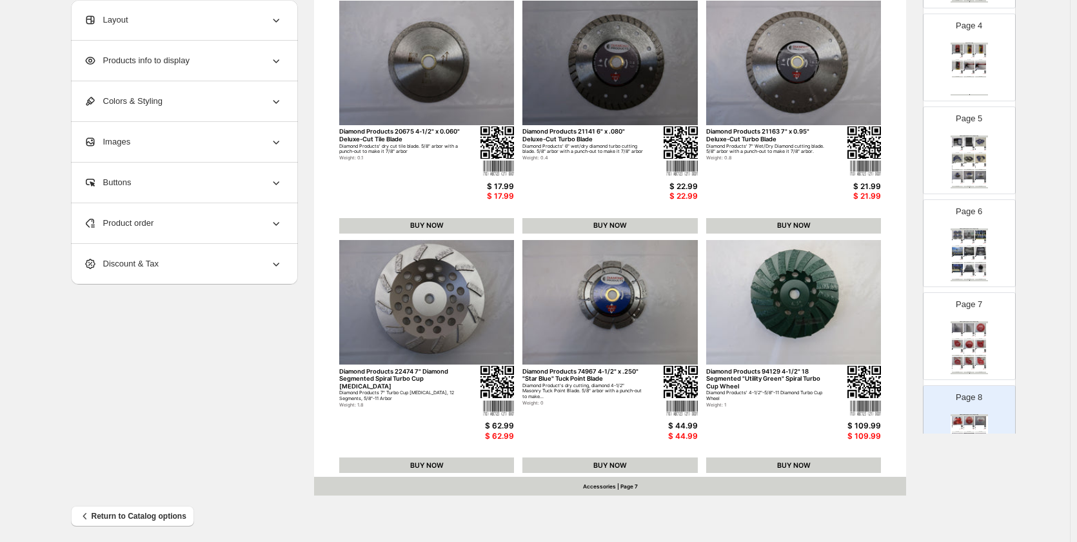
scroll to position [323, 0]
click at [463, 342] on img at bounding box center [969, 343] width 11 height 8
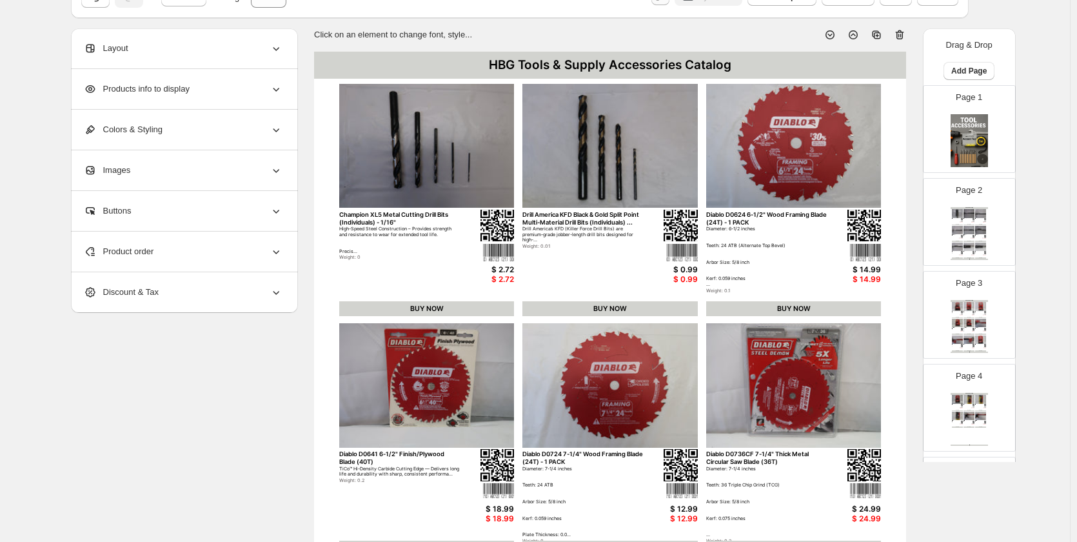
scroll to position [0, 0]
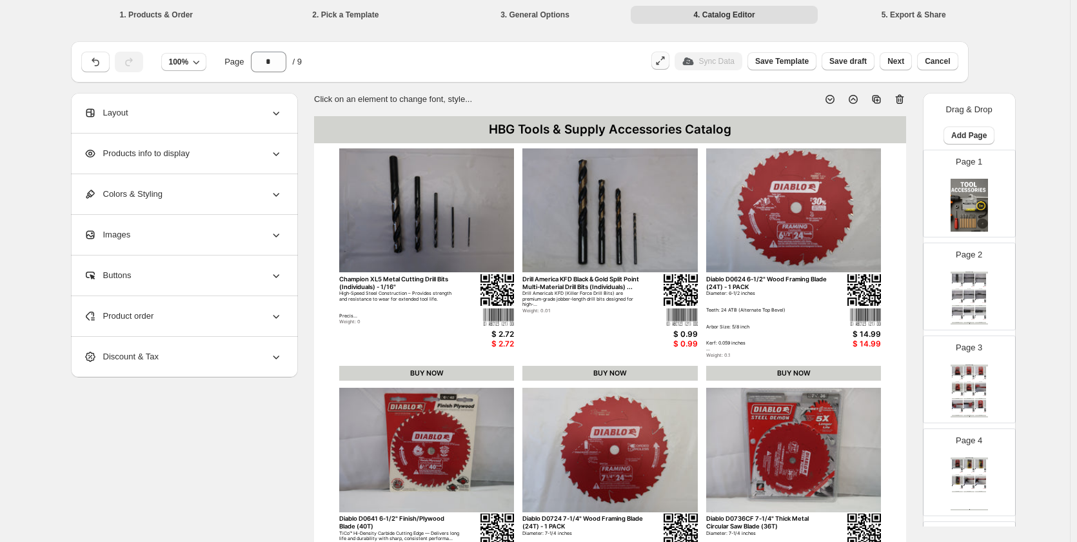
click at [463, 266] on div "Page 2 Airpods Catalog Stiletto FB7G 7-1/2" Titanium [PERSON_NAME] Bar Ultra-Li…" at bounding box center [964, 281] width 81 height 86
type input "*"
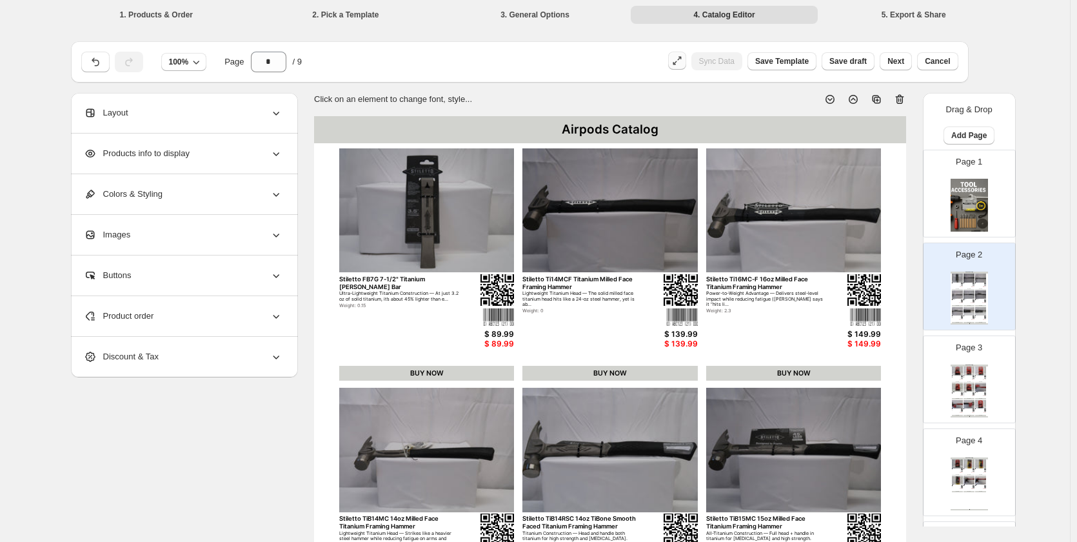
click at [463, 130] on div "Airpods Catalog" at bounding box center [610, 129] width 592 height 27
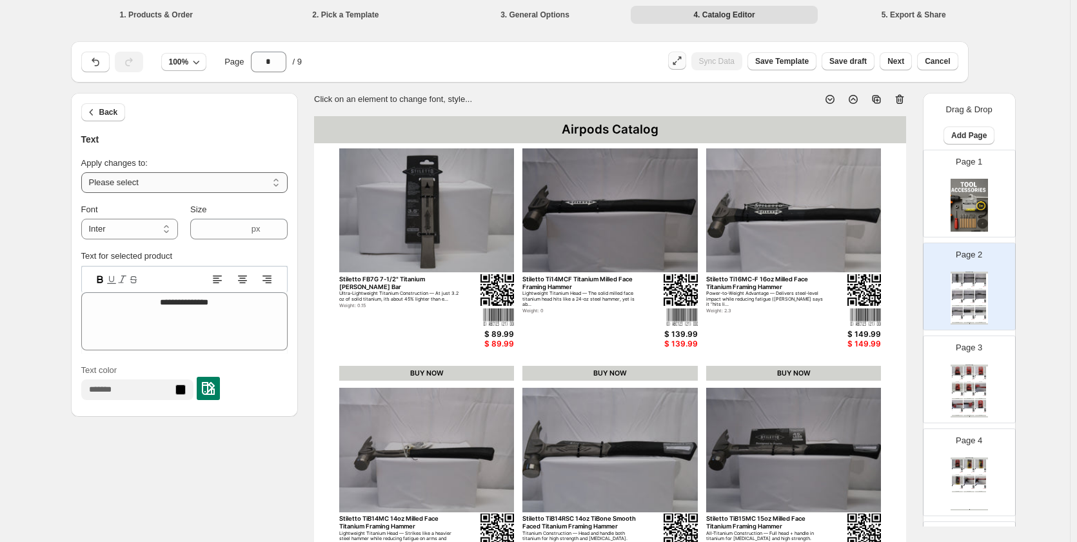
click at [192, 185] on select "**********" at bounding box center [184, 182] width 206 height 21
select select "**********"
click at [84, 172] on select "**********" at bounding box center [184, 182] width 206 height 21
click at [463, 407] on div "Page 3 Airpods Catalog [GEOGRAPHIC_DATA] 48-22-0335 35ft Magnetic Tape Measure …" at bounding box center [964, 374] width 81 height 86
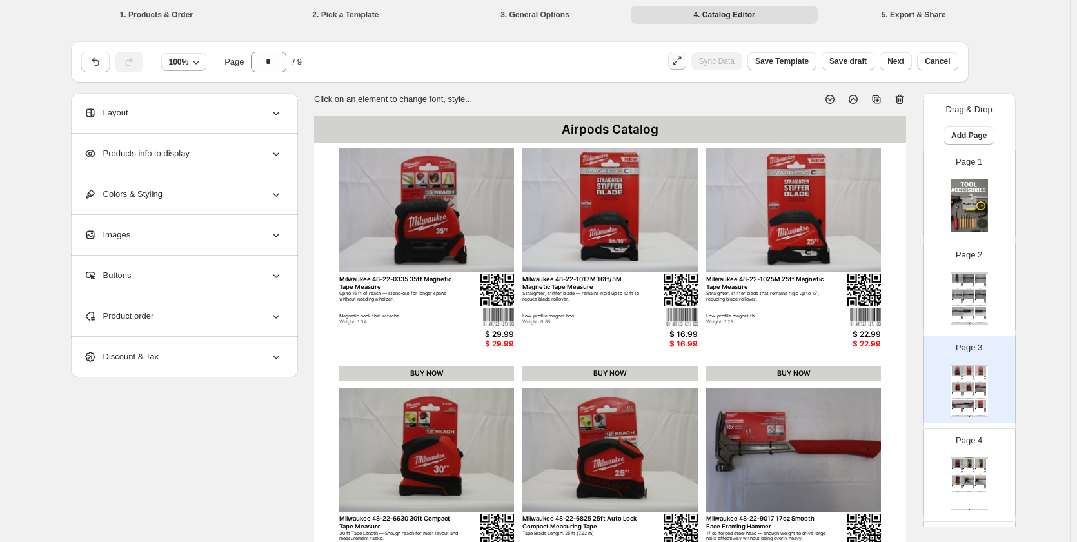
click at [463, 450] on div "Page 4 Airpods Catalog [GEOGRAPHIC_DATA] 48-22-9735 35ft "Stud" Tape Measure EX…" at bounding box center [964, 467] width 81 height 86
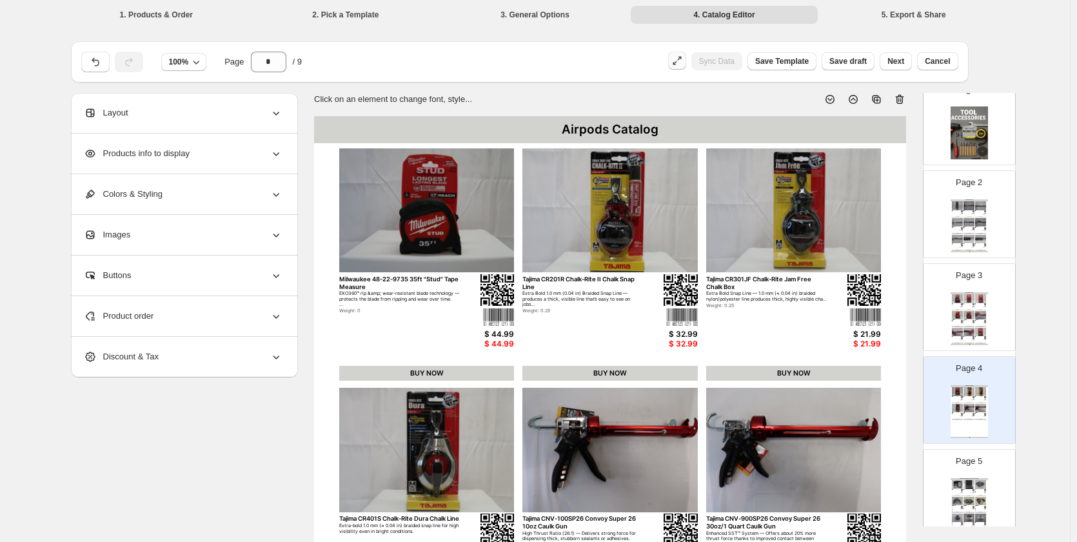
scroll to position [194, 0]
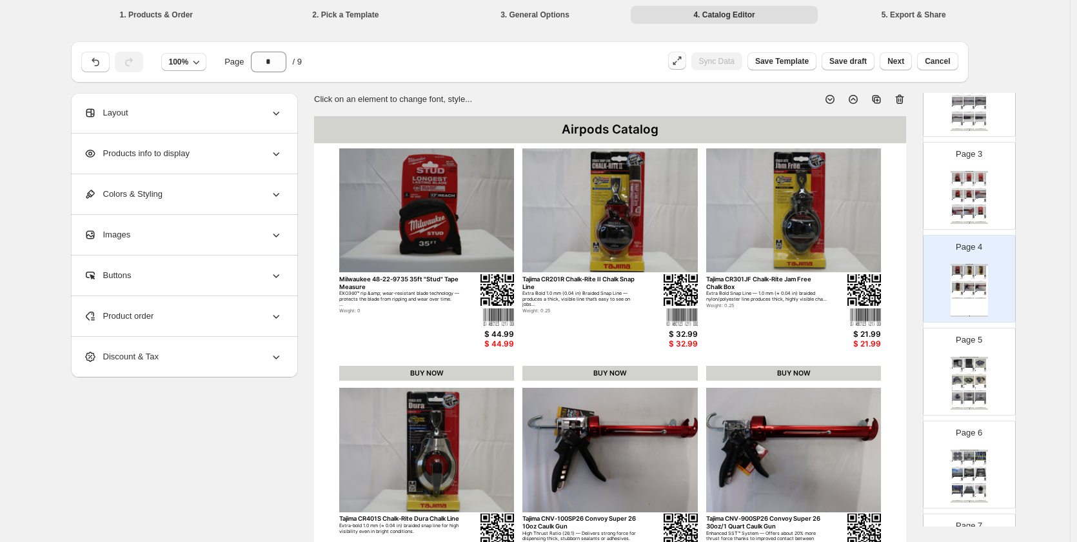
click at [463, 450] on div "HBG Tools & Supply Accessories Catalog" at bounding box center [969, 451] width 37 height 2
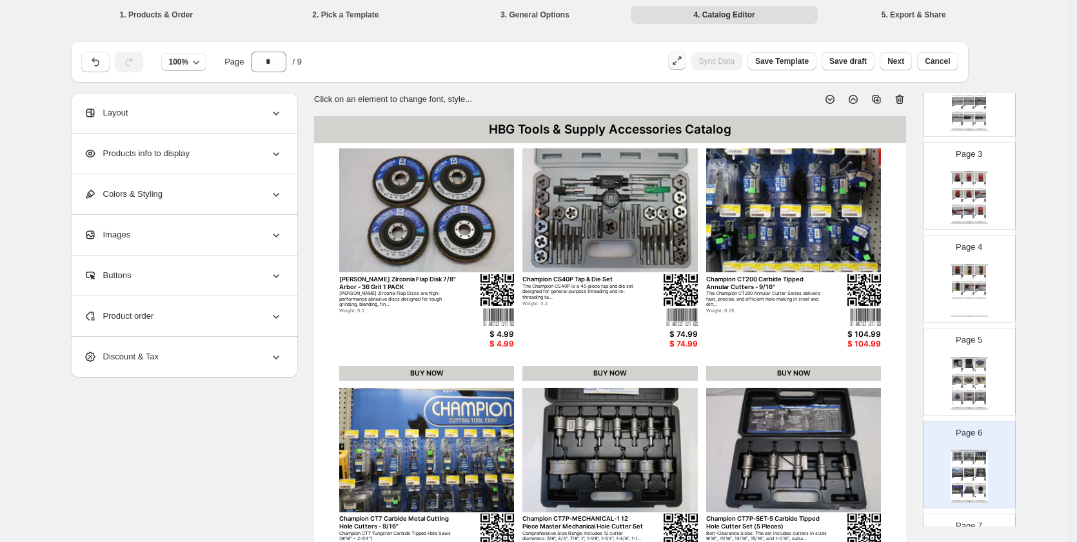
click at [463, 120] on div "HBG Tools & Supply Accessories Catalog" at bounding box center [610, 129] width 592 height 27
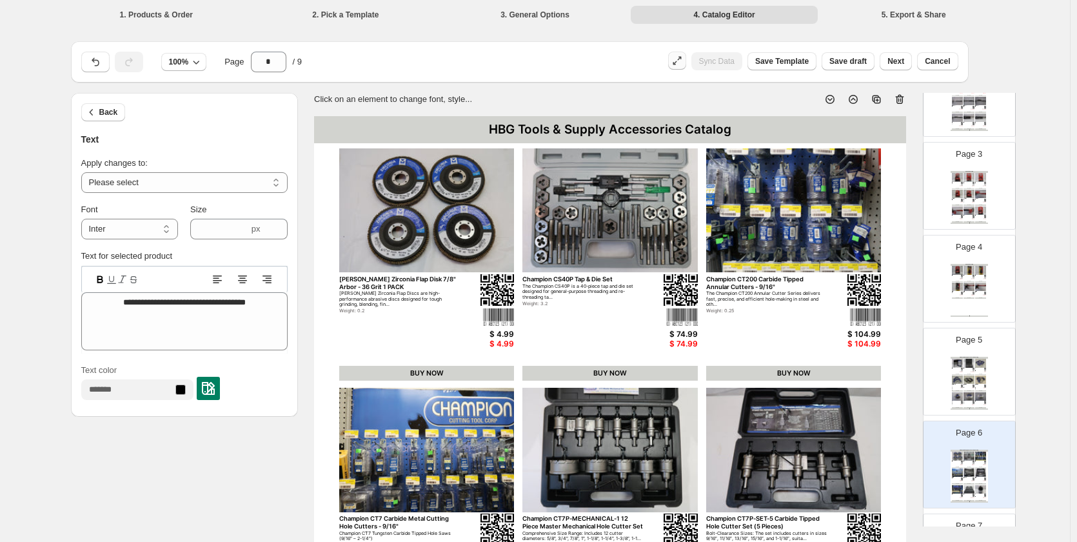
click at [463, 128] on div "HBG Tools & Supply Accessories Catalog" at bounding box center [610, 129] width 592 height 27
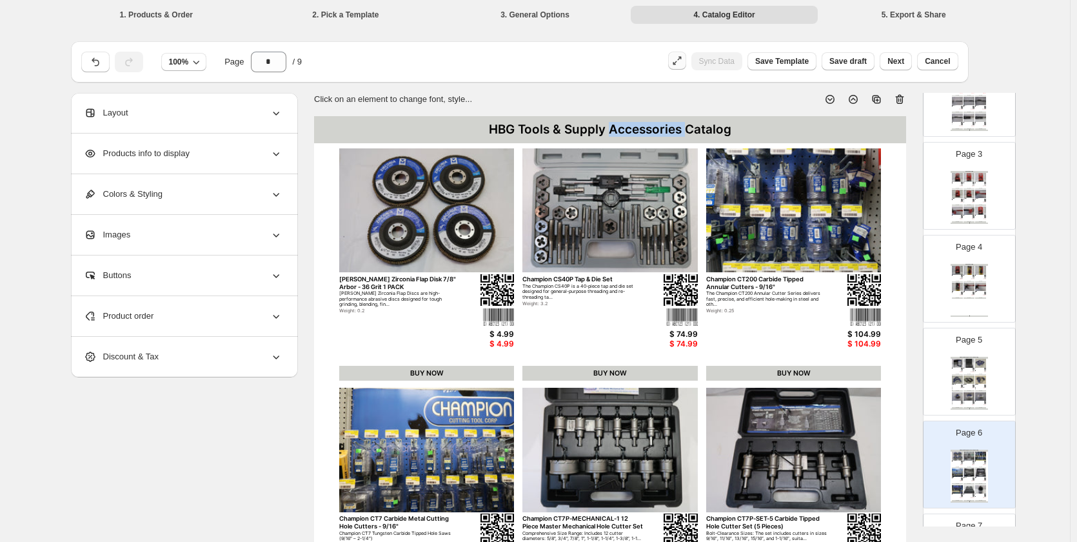
click at [463, 128] on div "HBG Tools & Supply Accessories Catalog" at bounding box center [610, 129] width 592 height 27
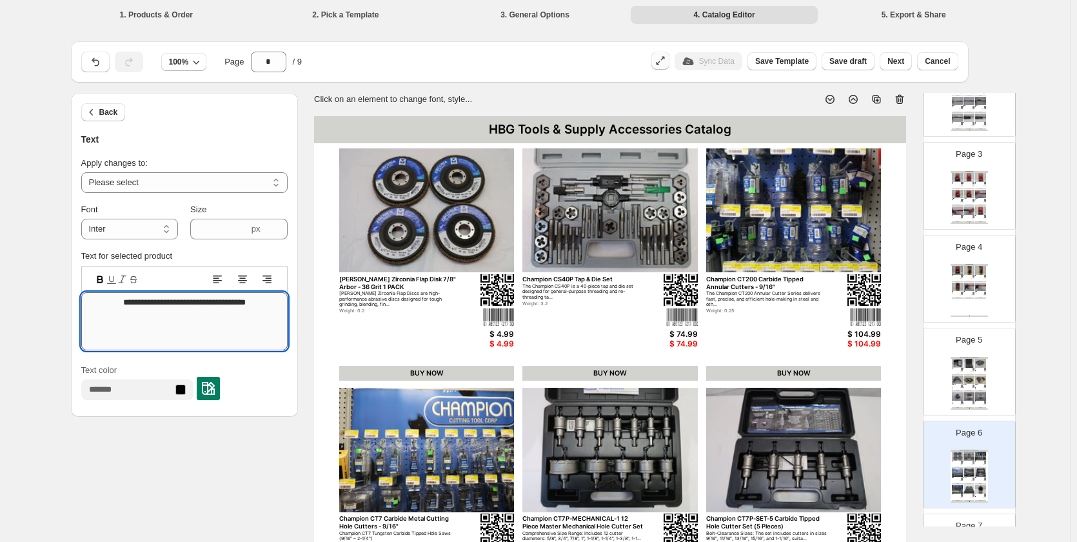
drag, startPoint x: 263, startPoint y: 303, endPoint x: 101, endPoint y: 303, distance: 162.6
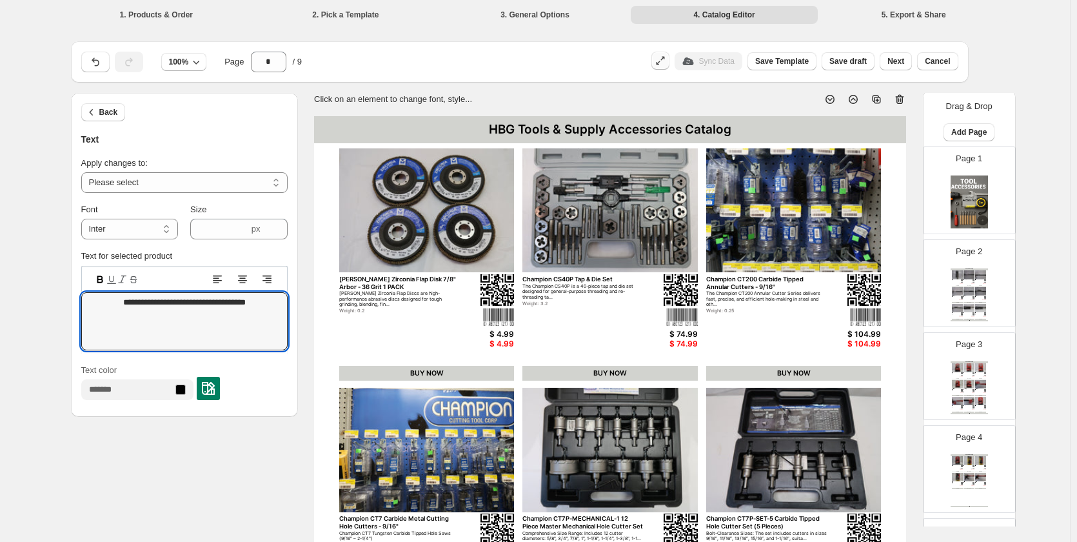
scroll to position [0, 0]
click at [463, 259] on p "Page 2" at bounding box center [969, 254] width 26 height 13
type input "*"
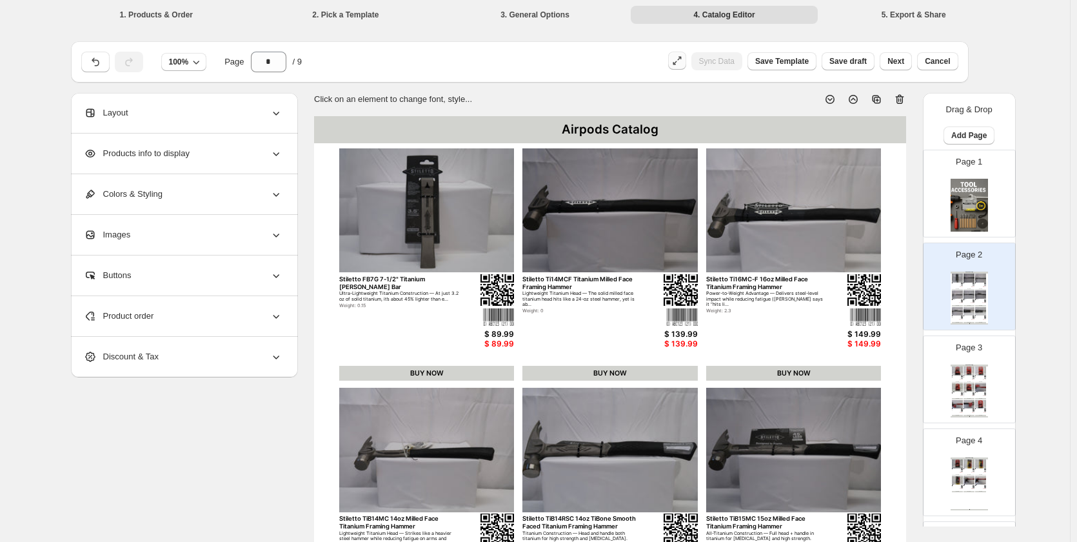
click at [463, 135] on div "Airpods Catalog" at bounding box center [610, 129] width 592 height 27
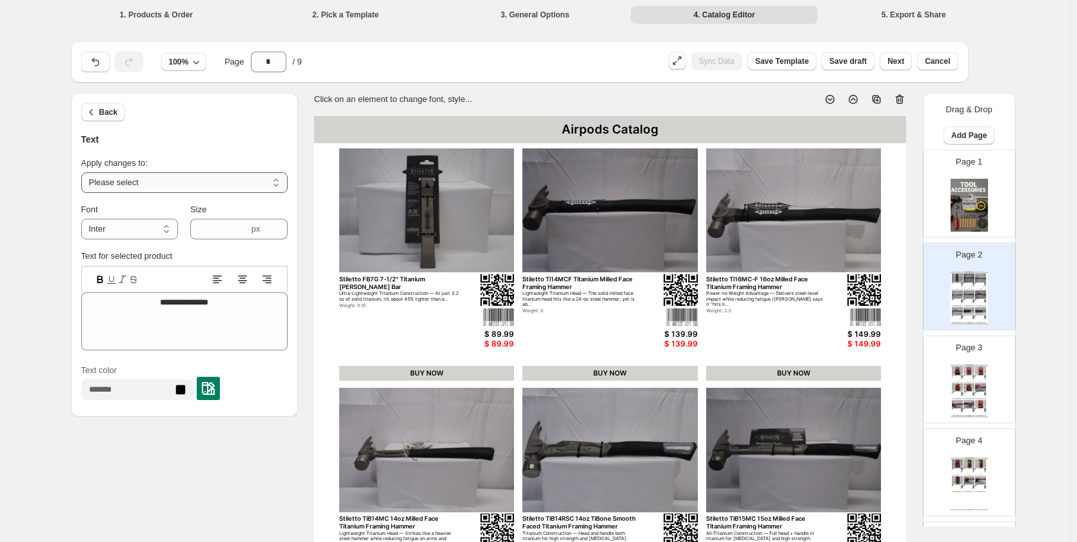
click at [168, 184] on select "**********" at bounding box center [184, 182] width 206 height 21
select select "**********"
click at [84, 172] on select "**********" at bounding box center [184, 182] width 206 height 21
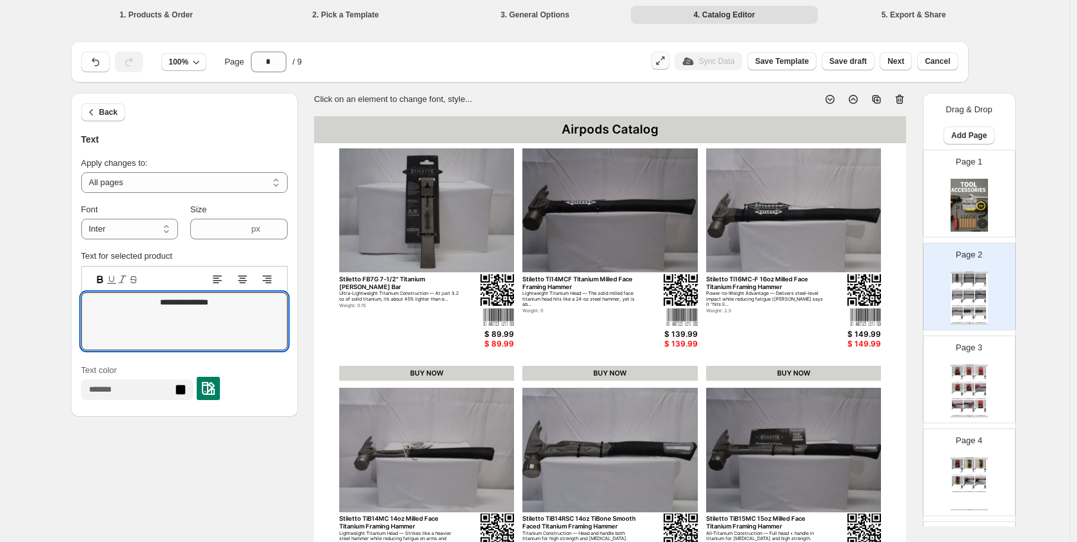
drag, startPoint x: 231, startPoint y: 308, endPoint x: 66, endPoint y: 289, distance: 165.6
paste textarea "**********"
type textarea "**********"
click at [463, 363] on div "Page 3 HBG Tools & Supply Accessories Catalog [GEOGRAPHIC_DATA] 48-22-0335 35ft…" at bounding box center [964, 374] width 81 height 86
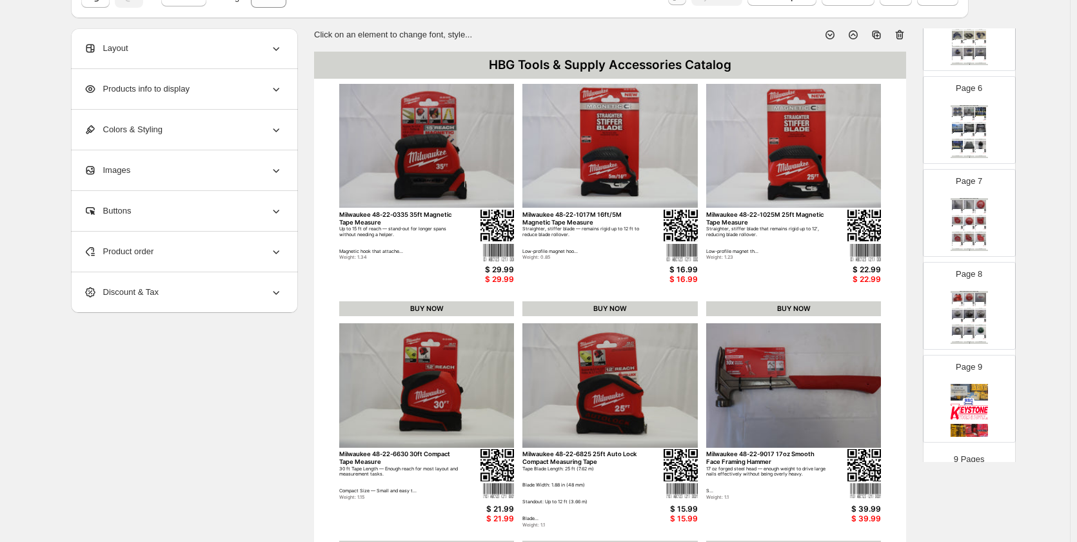
scroll to position [488, 0]
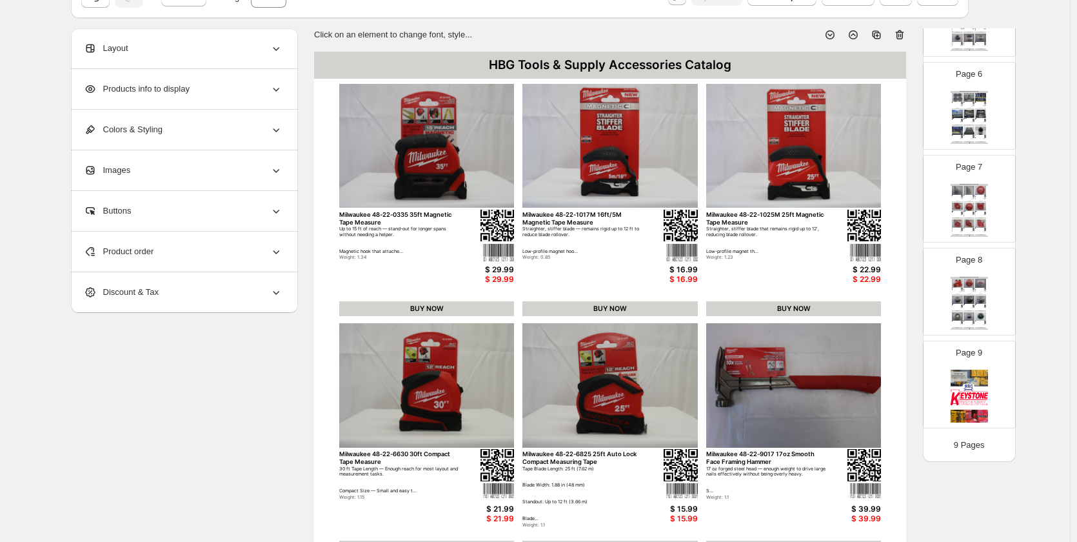
click at [463, 362] on div "Page 9" at bounding box center [964, 379] width 81 height 86
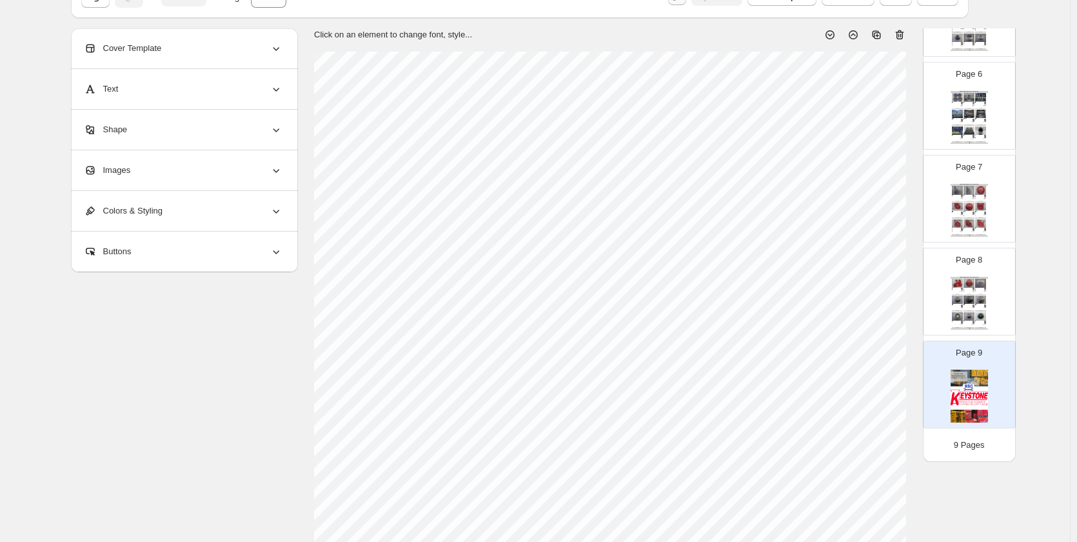
click at [463, 313] on img at bounding box center [969, 316] width 11 height 8
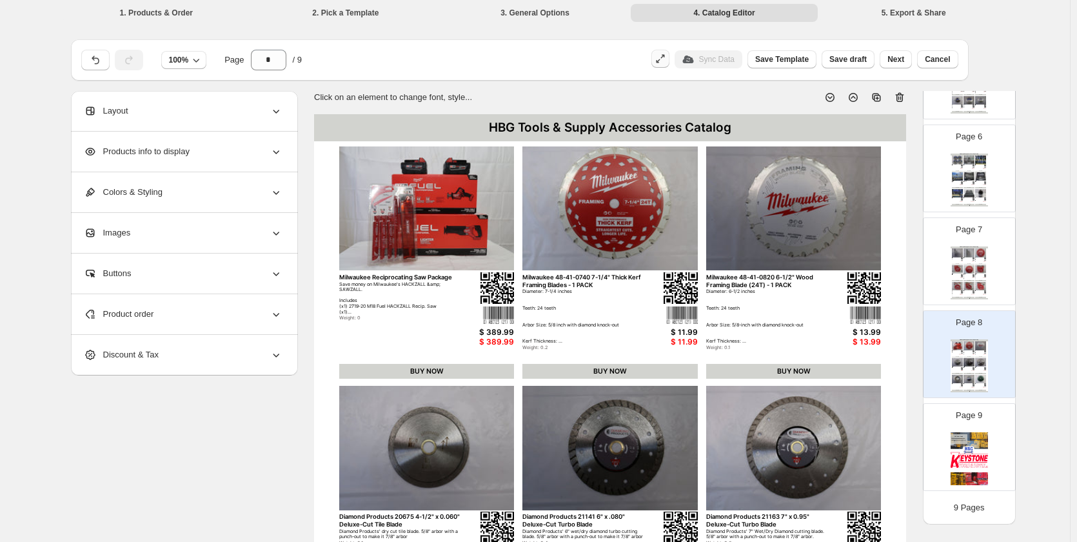
scroll to position [0, 0]
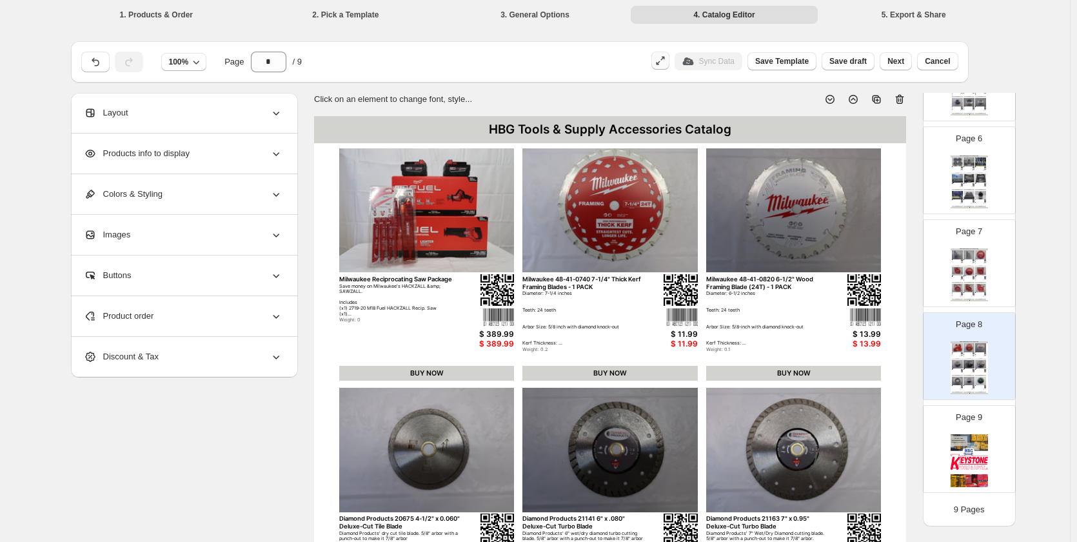
click at [463, 165] on img at bounding box center [980, 161] width 11 height 8
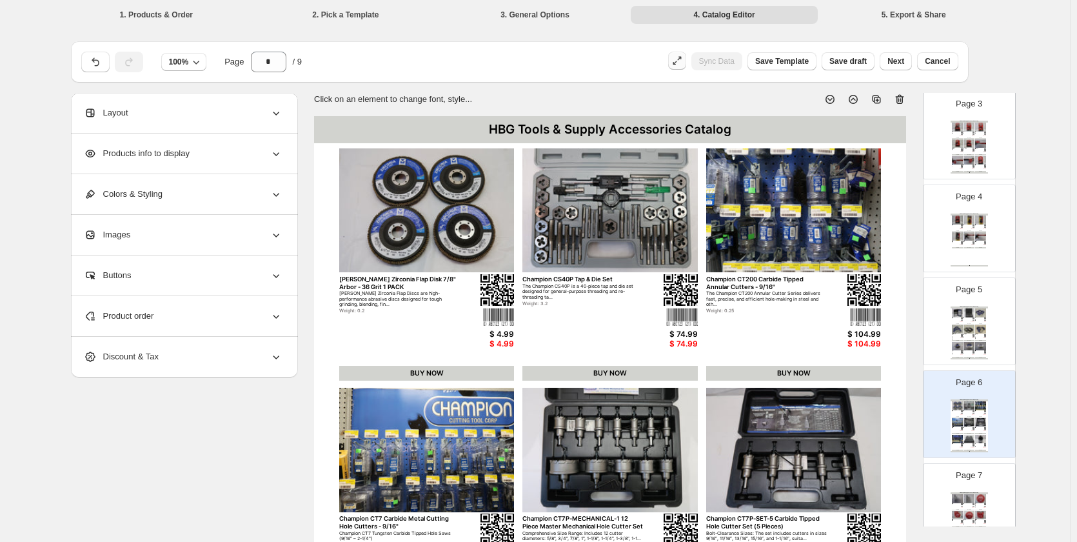
scroll to position [230, 0]
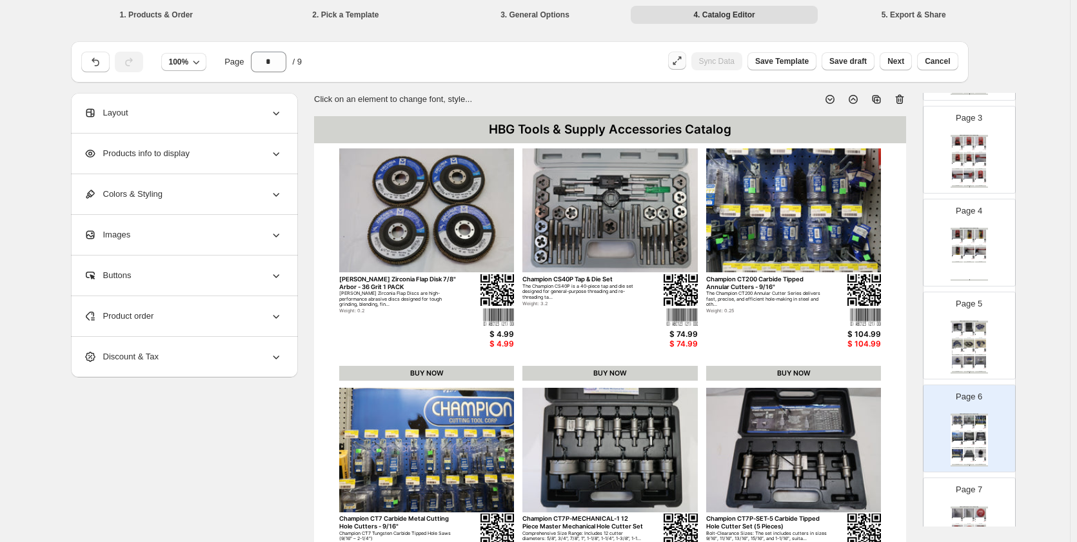
click at [463, 164] on div "17 oz forged steel head — enough weight to drive large nails effectively withou…" at bounding box center [979, 163] width 8 height 1
type input "*"
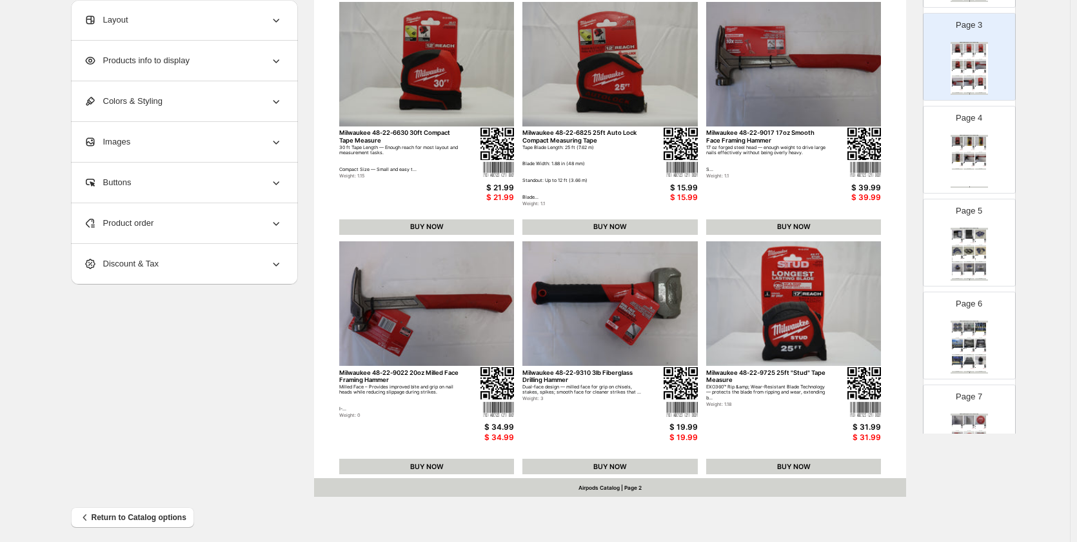
scroll to position [393, 0]
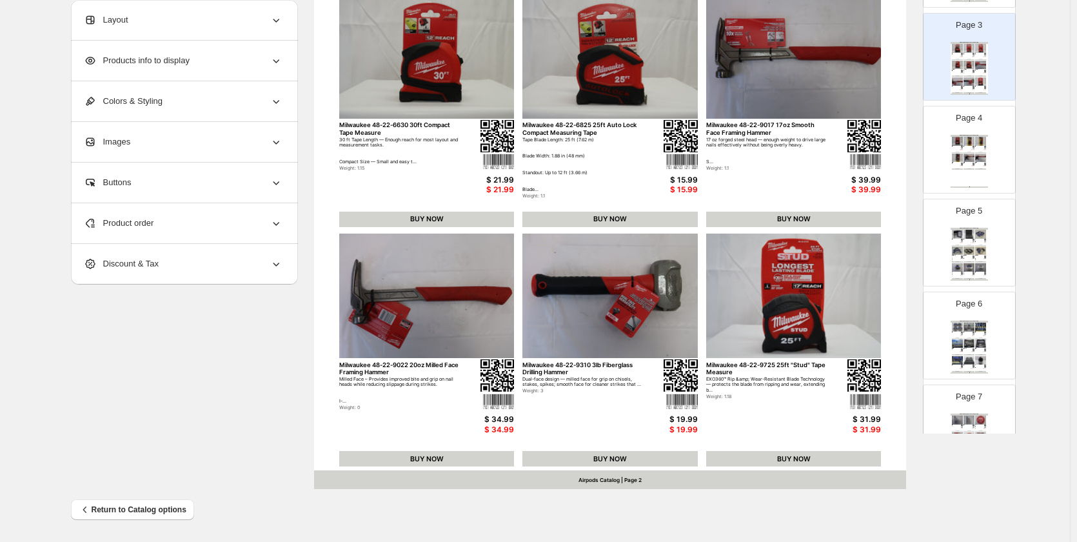
click at [463, 481] on div "Airpods Catalog | Page 2" at bounding box center [610, 479] width 592 height 19
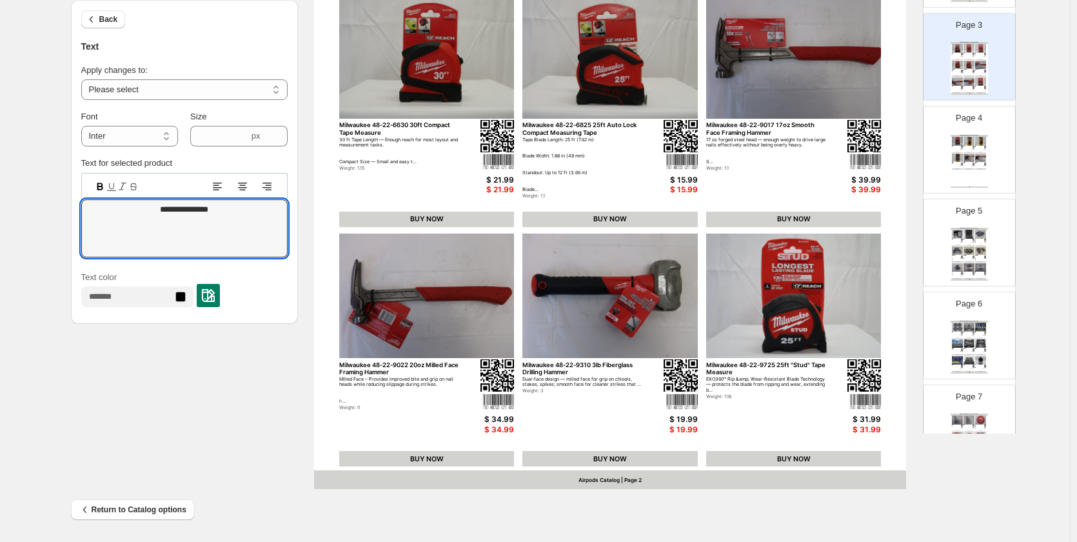
drag, startPoint x: 237, startPoint y: 213, endPoint x: 52, endPoint y: 208, distance: 185.8
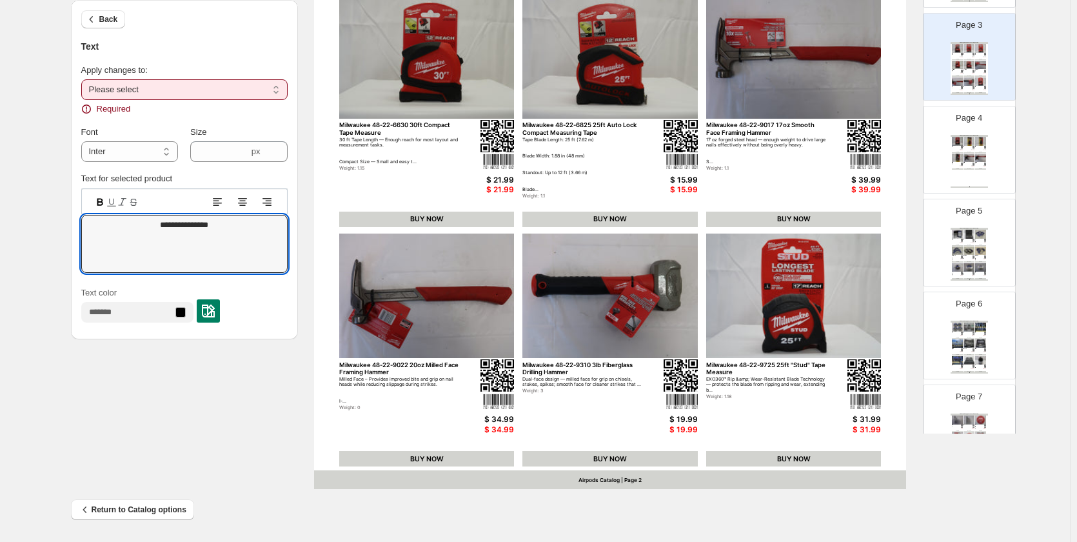
type textarea "**********"
click at [238, 224] on textarea "**********" at bounding box center [184, 244] width 206 height 58
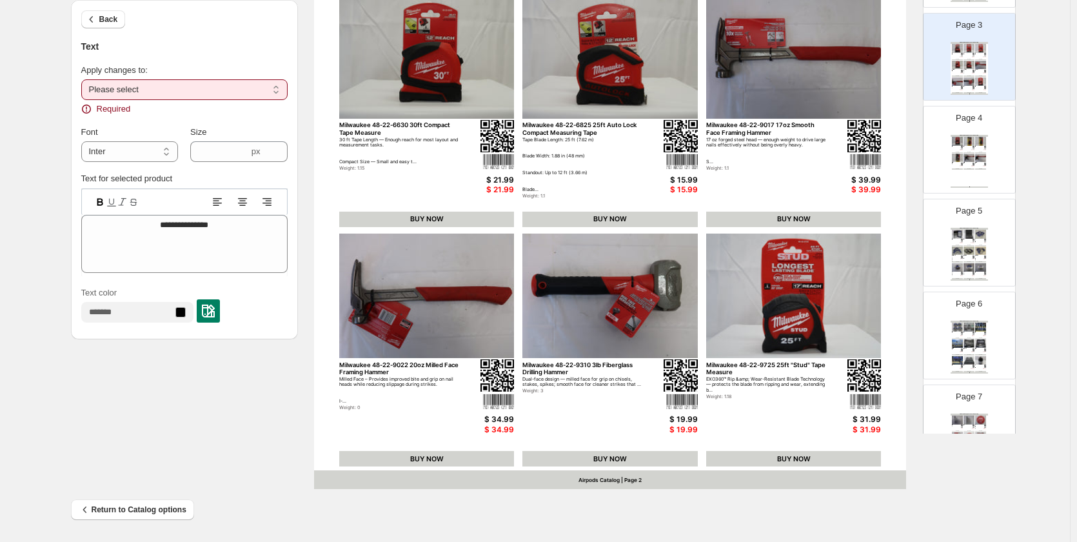
click at [169, 90] on select "**********" at bounding box center [184, 89] width 206 height 21
select select "**********"
click at [84, 79] on select "**********" at bounding box center [184, 89] width 206 height 21
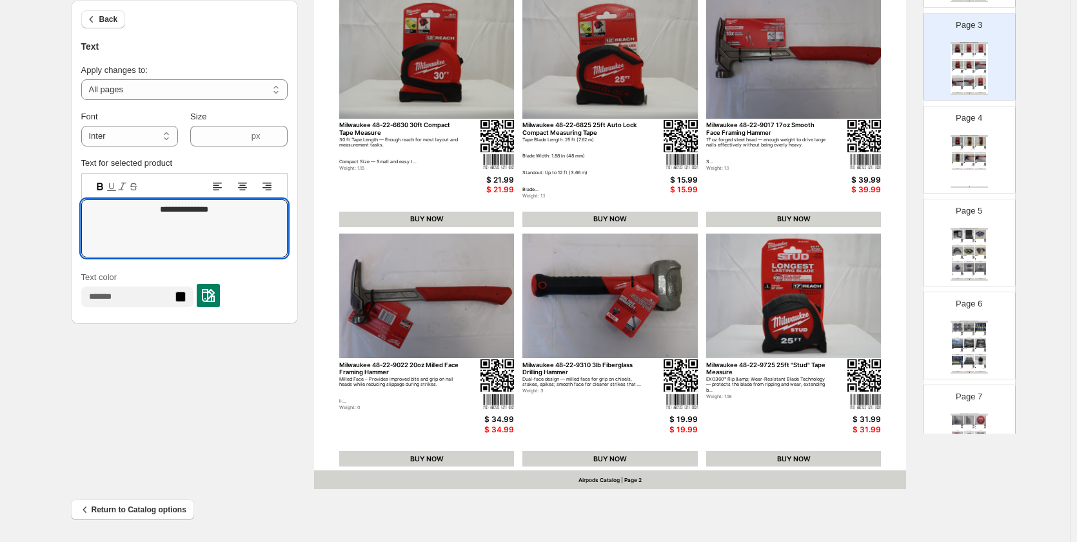
drag, startPoint x: 230, startPoint y: 219, endPoint x: 12, endPoint y: 196, distance: 219.3
click at [12, 196] on div "**********" at bounding box center [535, 74] width 1070 height 935
type textarea "**********"
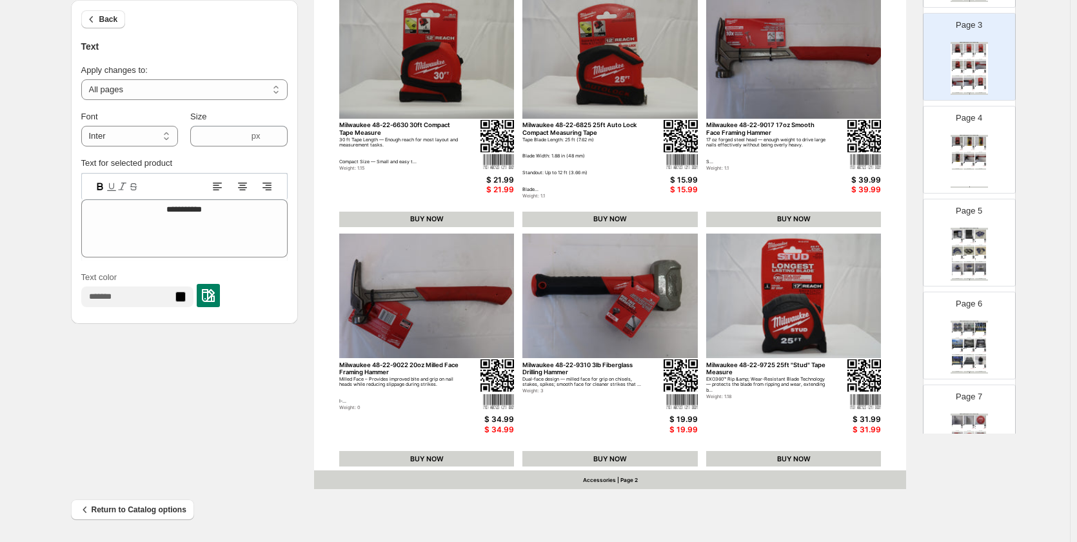
click at [230, 345] on div "**********" at bounding box center [535, 94] width 929 height 790
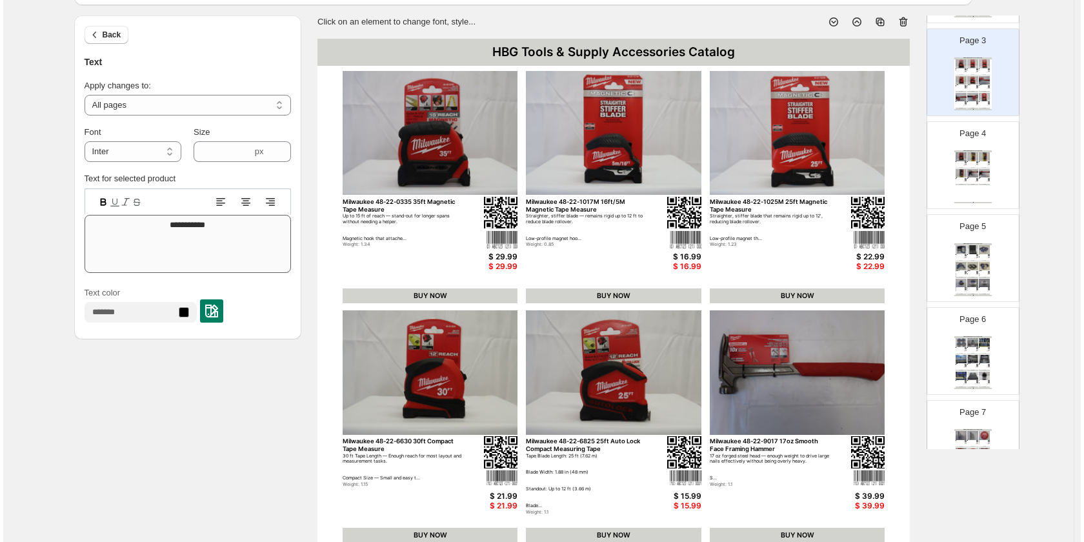
scroll to position [0, 0]
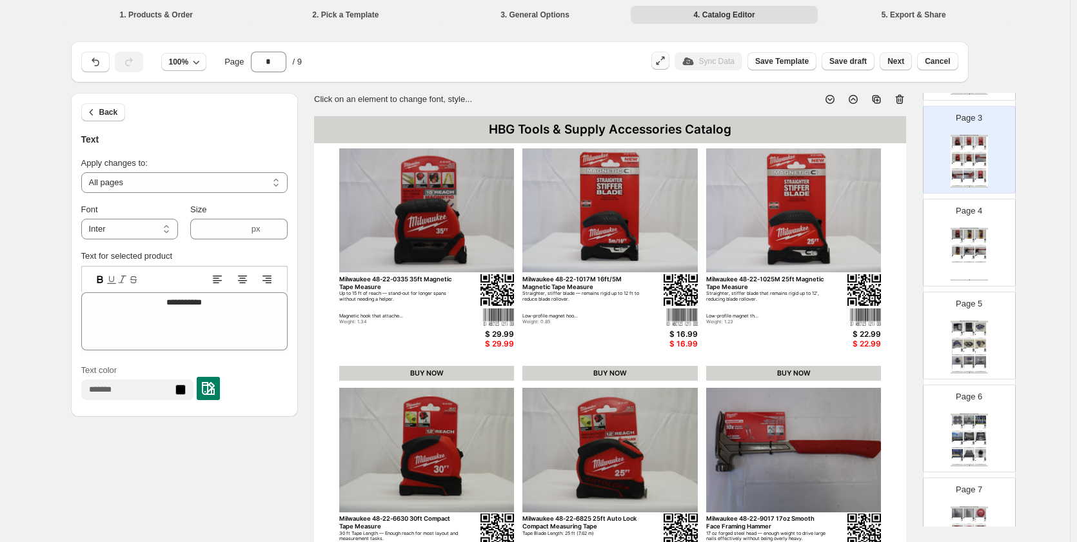
click at [463, 68] on button "Next" at bounding box center [896, 61] width 32 height 18
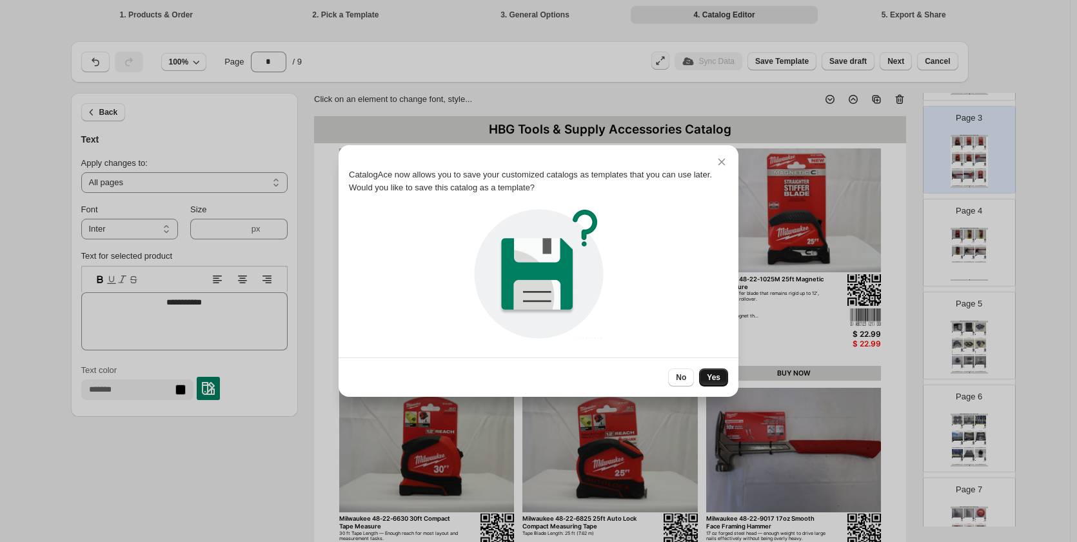
click at [463, 380] on span "Yes" at bounding box center [714, 377] width 14 height 10
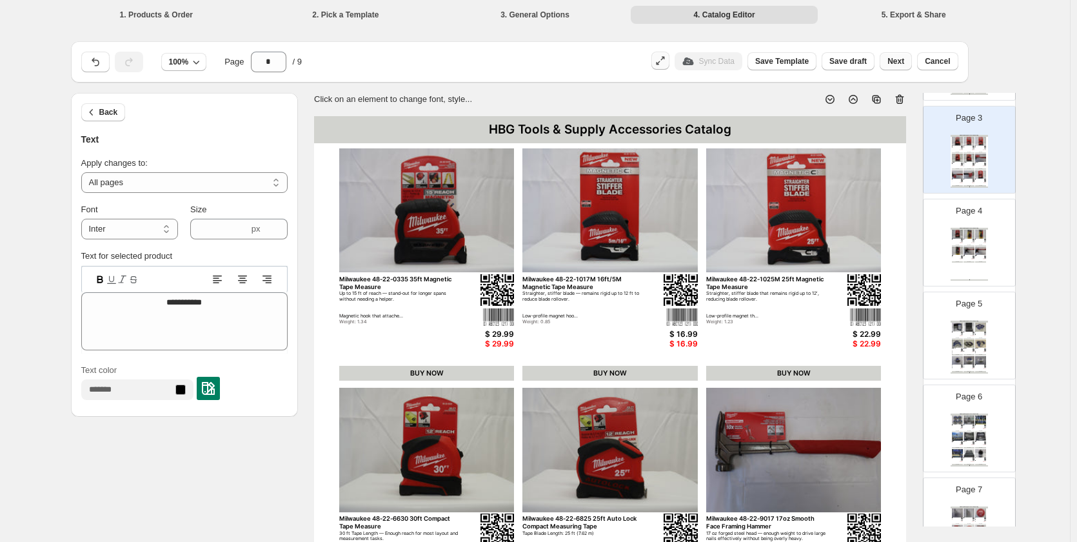
click at [463, 57] on span "Next" at bounding box center [896, 61] width 17 height 10
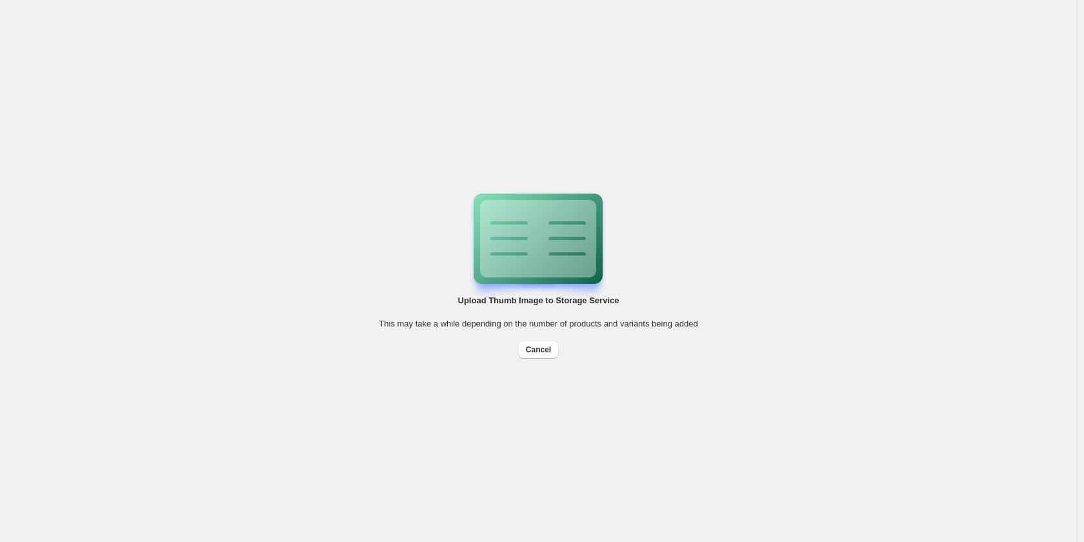
click at [463, 335] on div "Upload Thumb Image to Storage Service This may take a while depending on the nu…" at bounding box center [538, 270] width 319 height 175
click at [463, 346] on span "Cancel" at bounding box center [538, 349] width 25 height 10
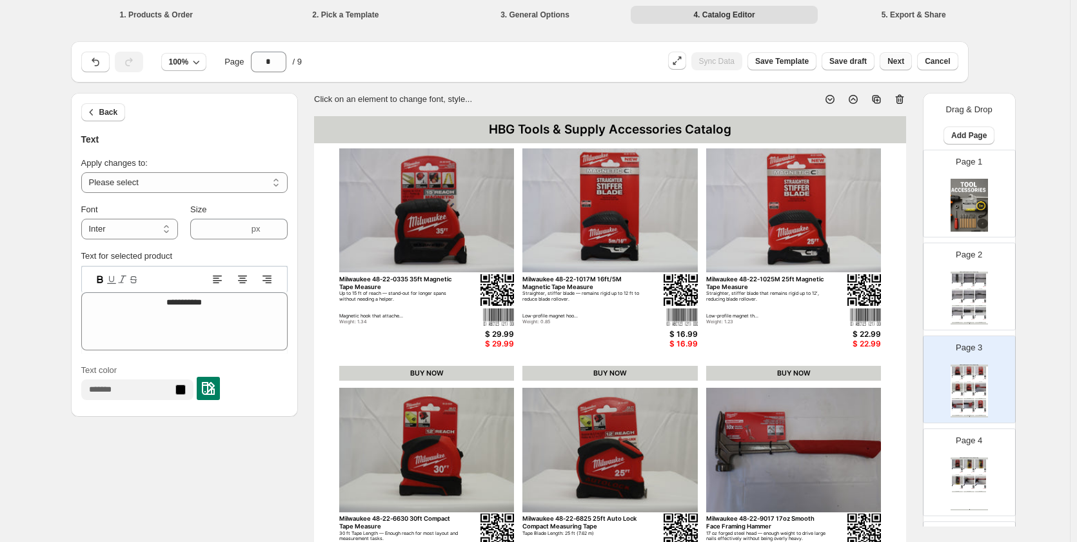
click at [463, 61] on button "Next" at bounding box center [896, 61] width 32 height 18
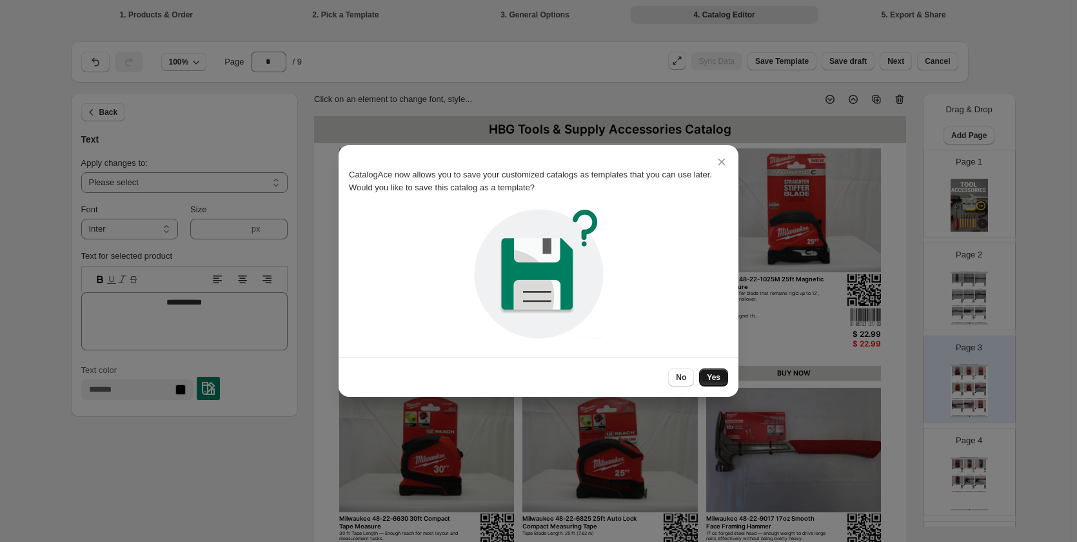
click at [463, 381] on span "Yes" at bounding box center [714, 377] width 14 height 10
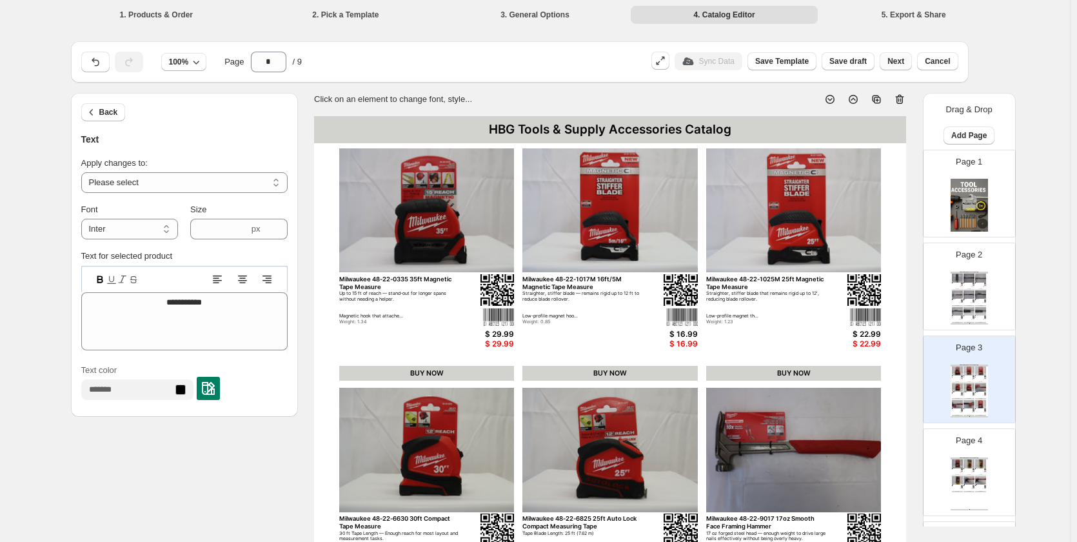
click at [463, 63] on span "Next" at bounding box center [896, 61] width 17 height 10
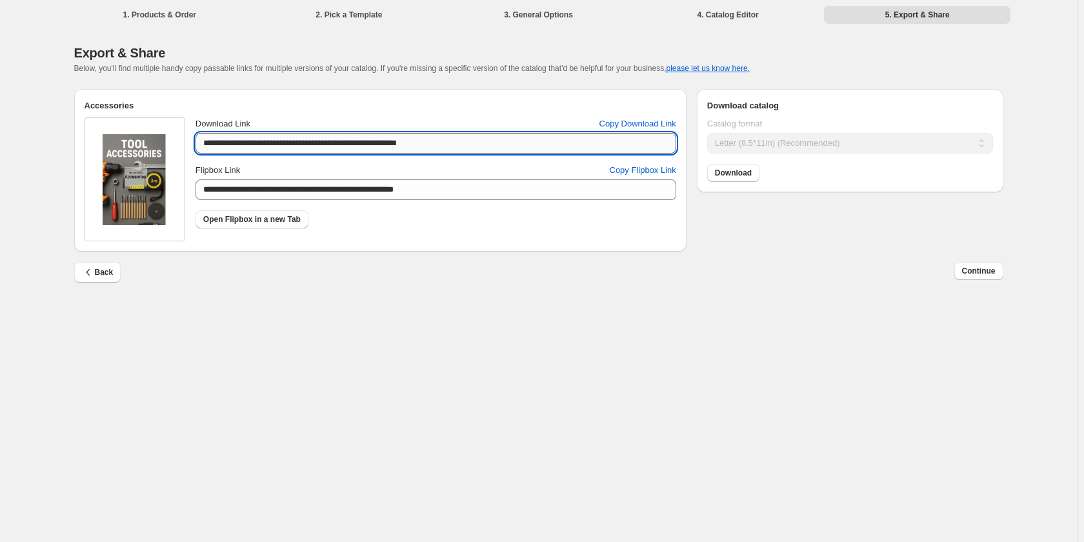
click at [463, 154] on input "**********" at bounding box center [435, 143] width 481 height 21
click at [463, 123] on span "Copy Download Link" at bounding box center [637, 123] width 77 height 13
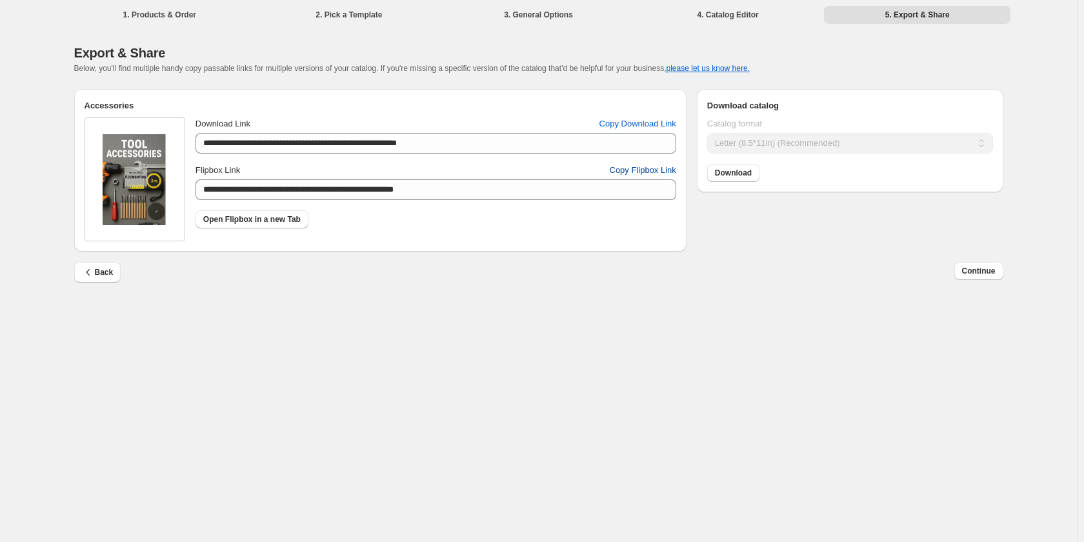
click at [463, 177] on span "Copy Flipbox Link" at bounding box center [643, 170] width 66 height 13
